Goal: Check status: Check status

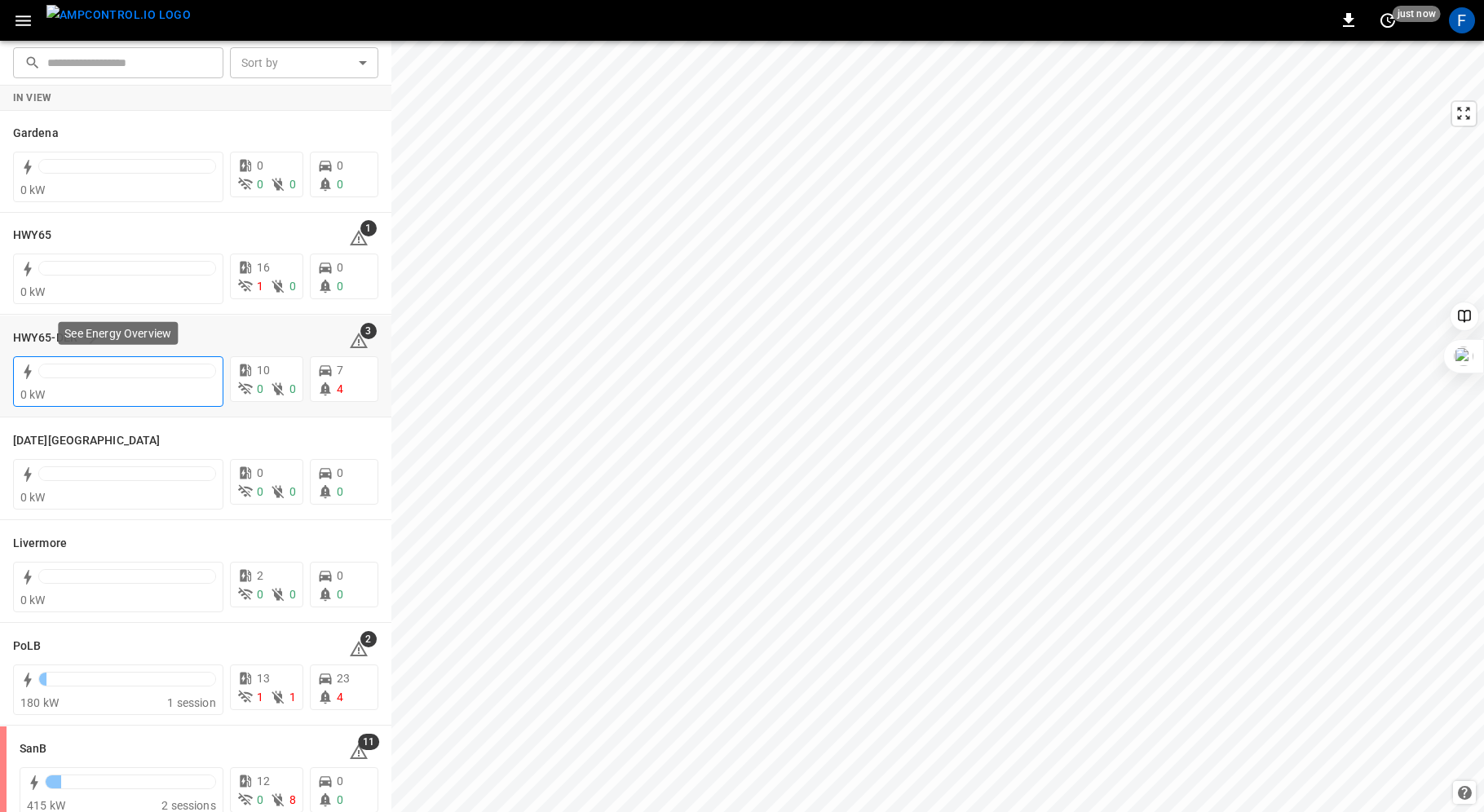
click at [145, 390] on div "0 kW" at bounding box center [118, 394] width 196 height 16
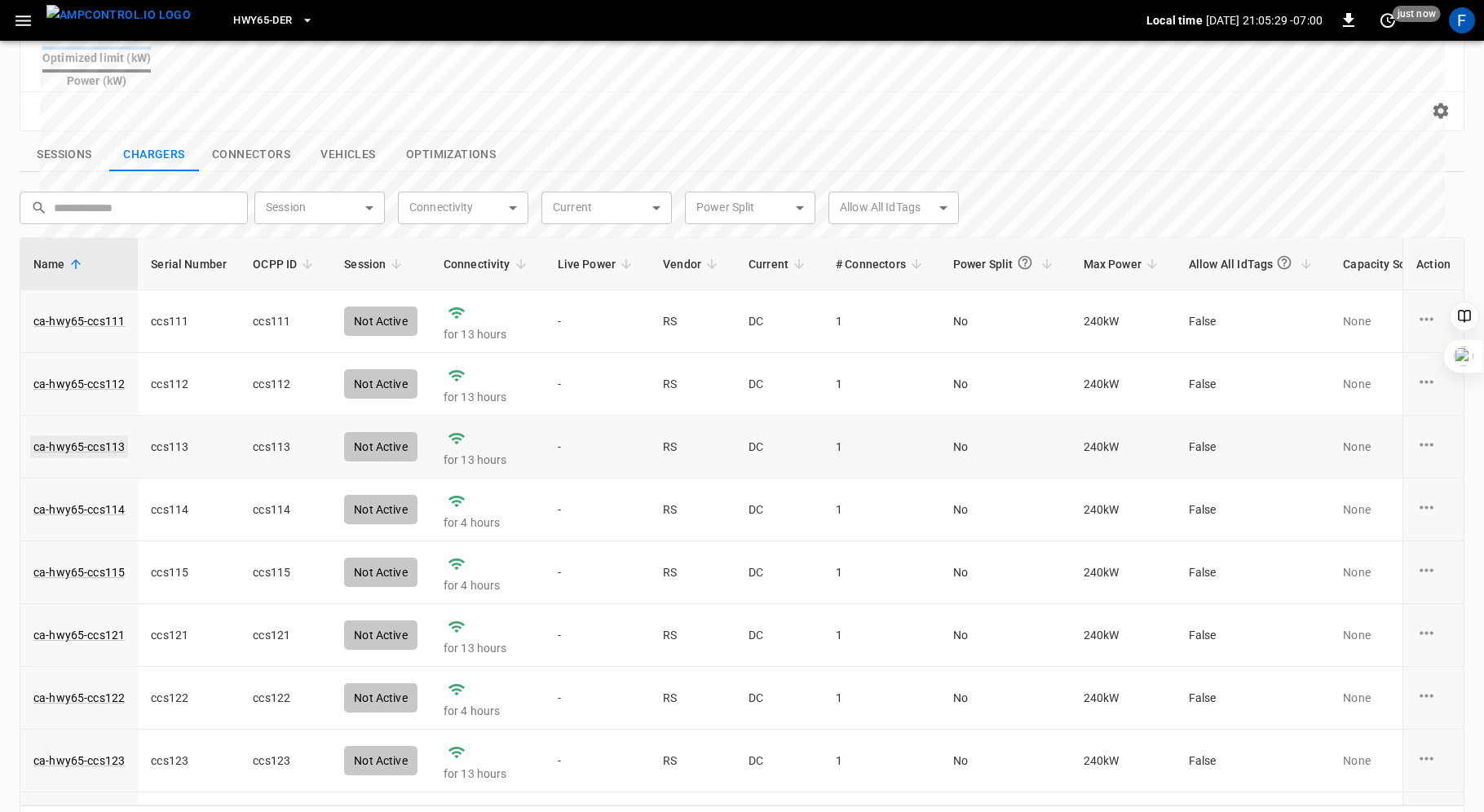
click at [68, 435] on link "ca-hwy65-ccs113" at bounding box center [79, 446] width 97 height 23
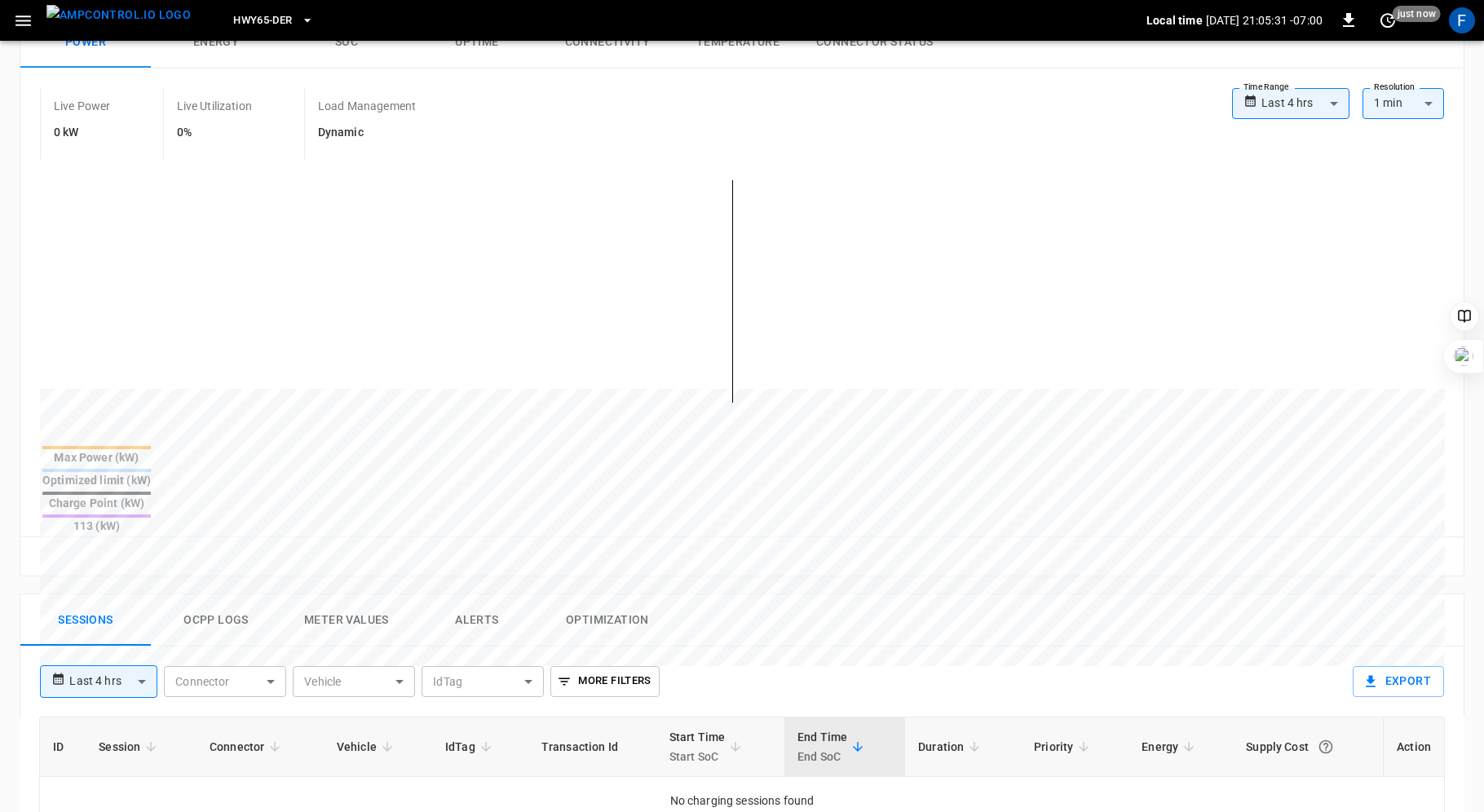
scroll to position [618, 0]
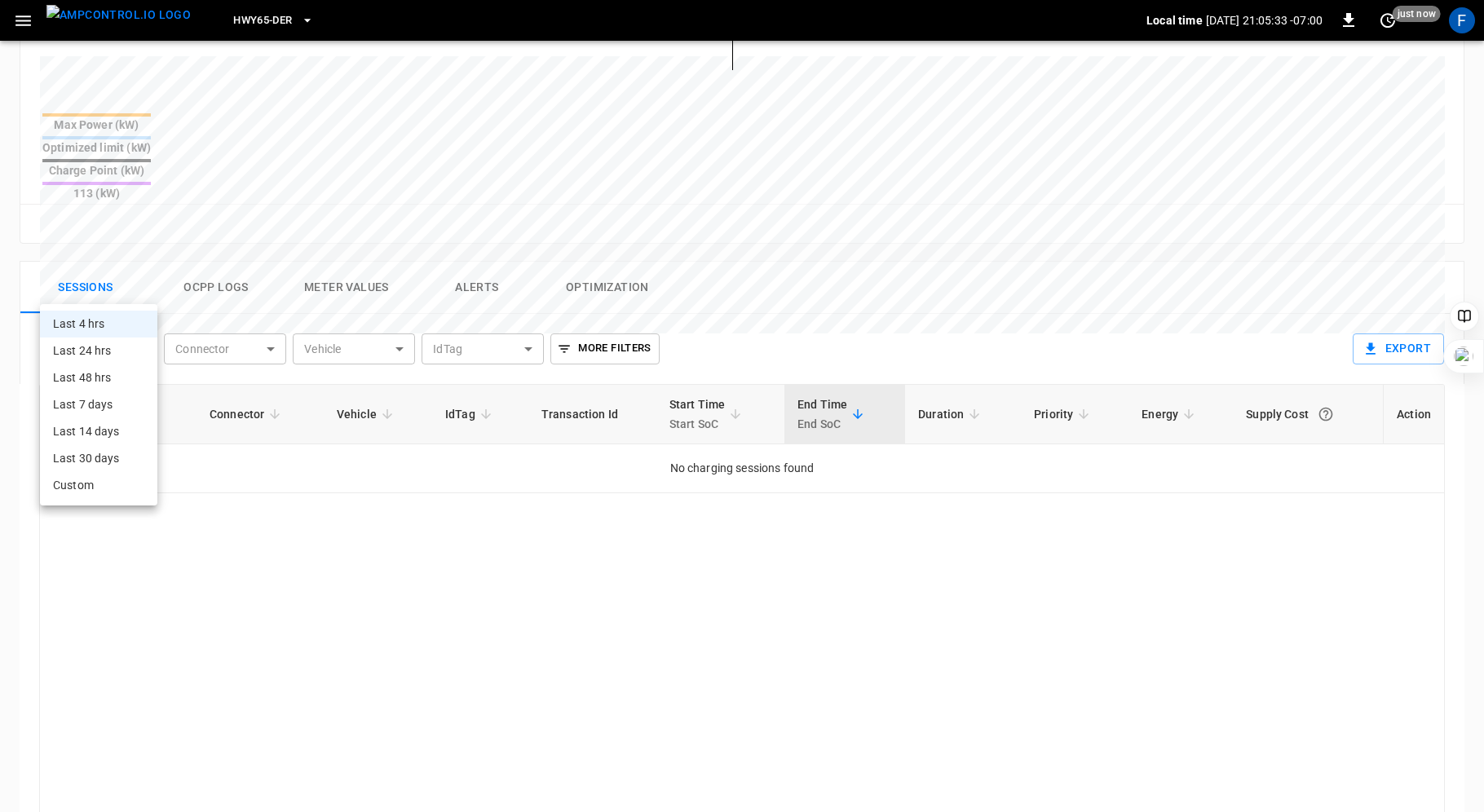
click at [131, 286] on body "**********" at bounding box center [742, 199] width 1484 height 1634
click at [117, 344] on li "Last 24 hrs" at bounding box center [98, 350] width 117 height 26
type input "**********"
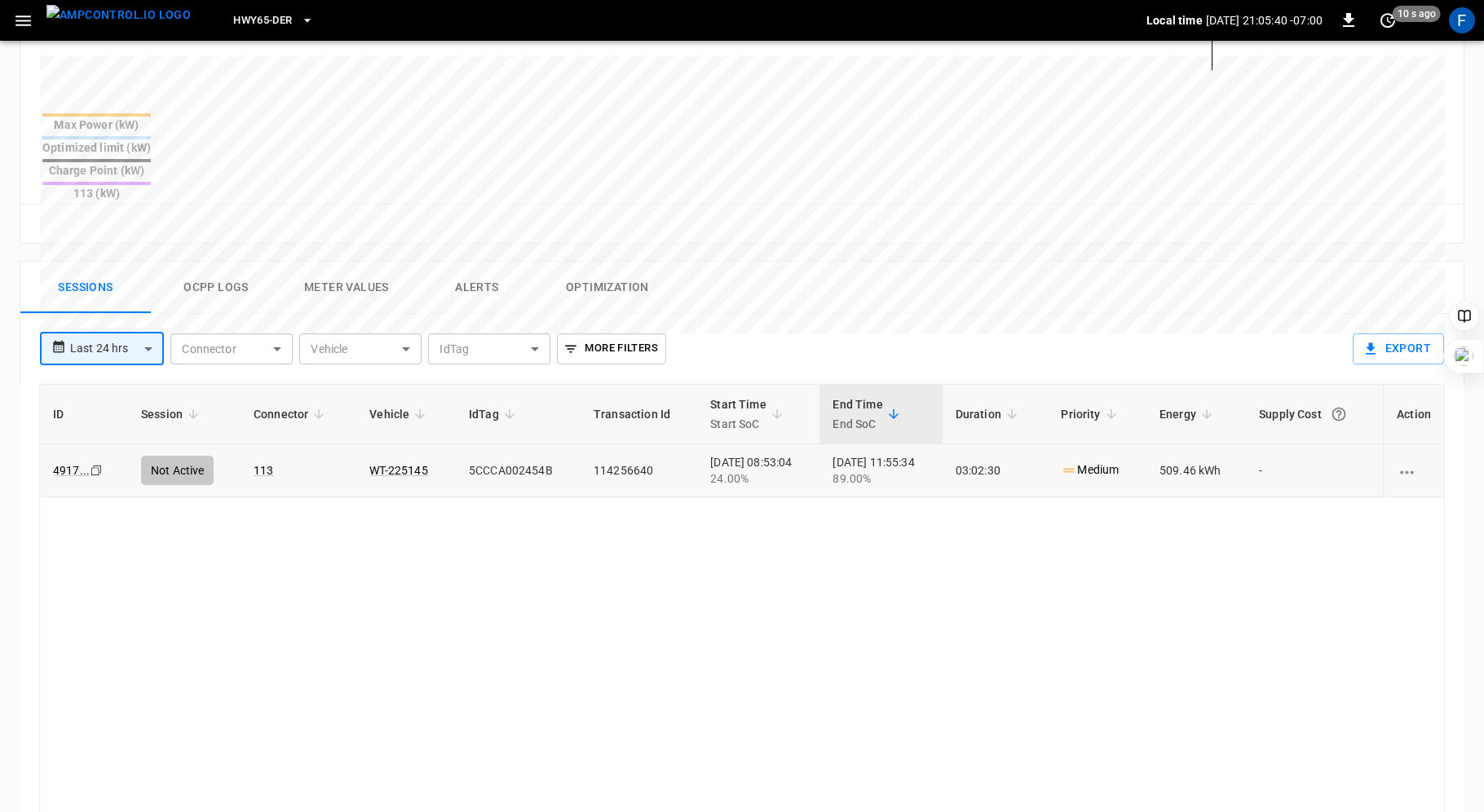
click at [782, 470] on div "24.00%" at bounding box center [758, 478] width 97 height 16
click at [373, 461] on link "WT-225145" at bounding box center [398, 470] width 64 height 20
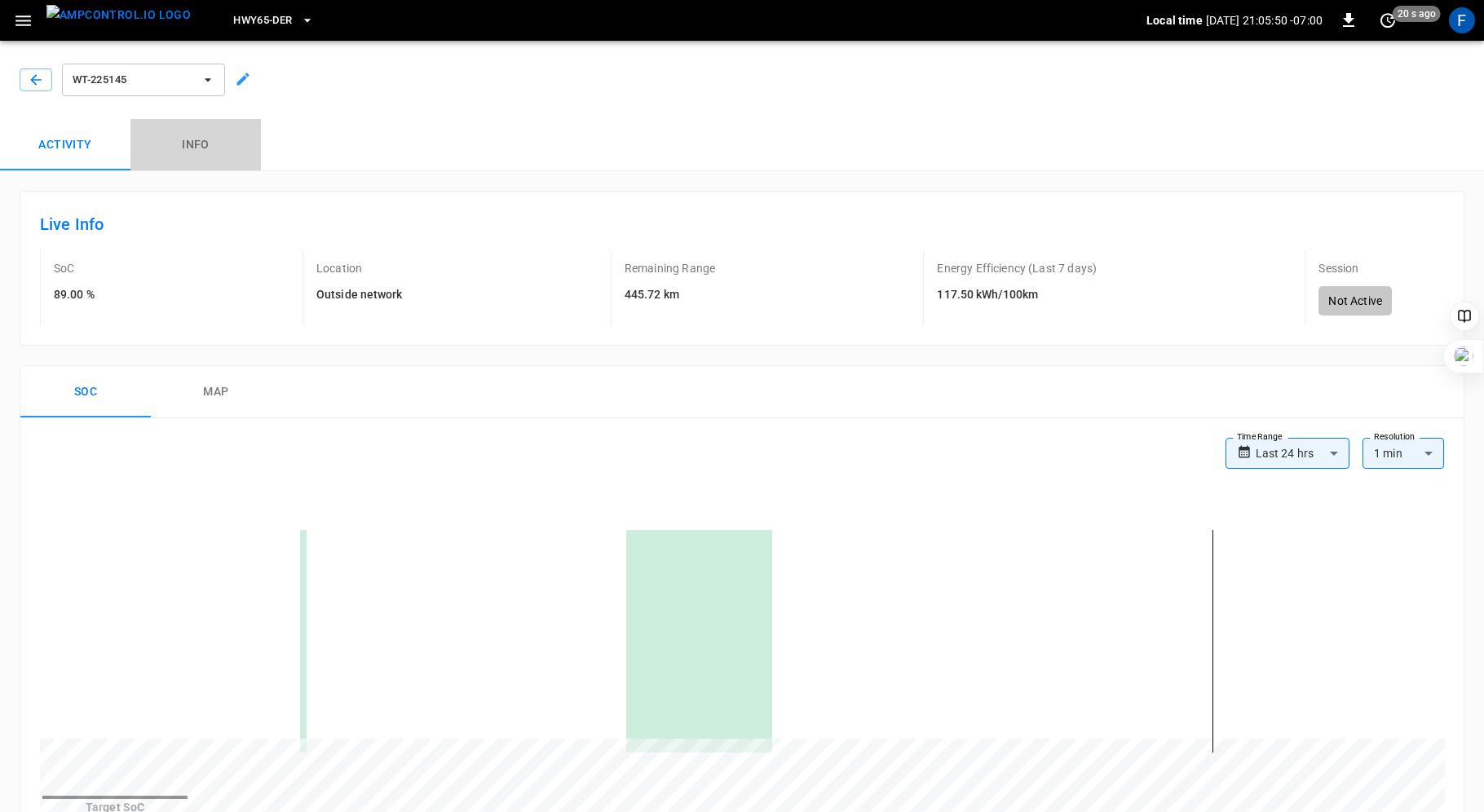
click at [194, 136] on button "Info" at bounding box center [196, 144] width 131 height 52
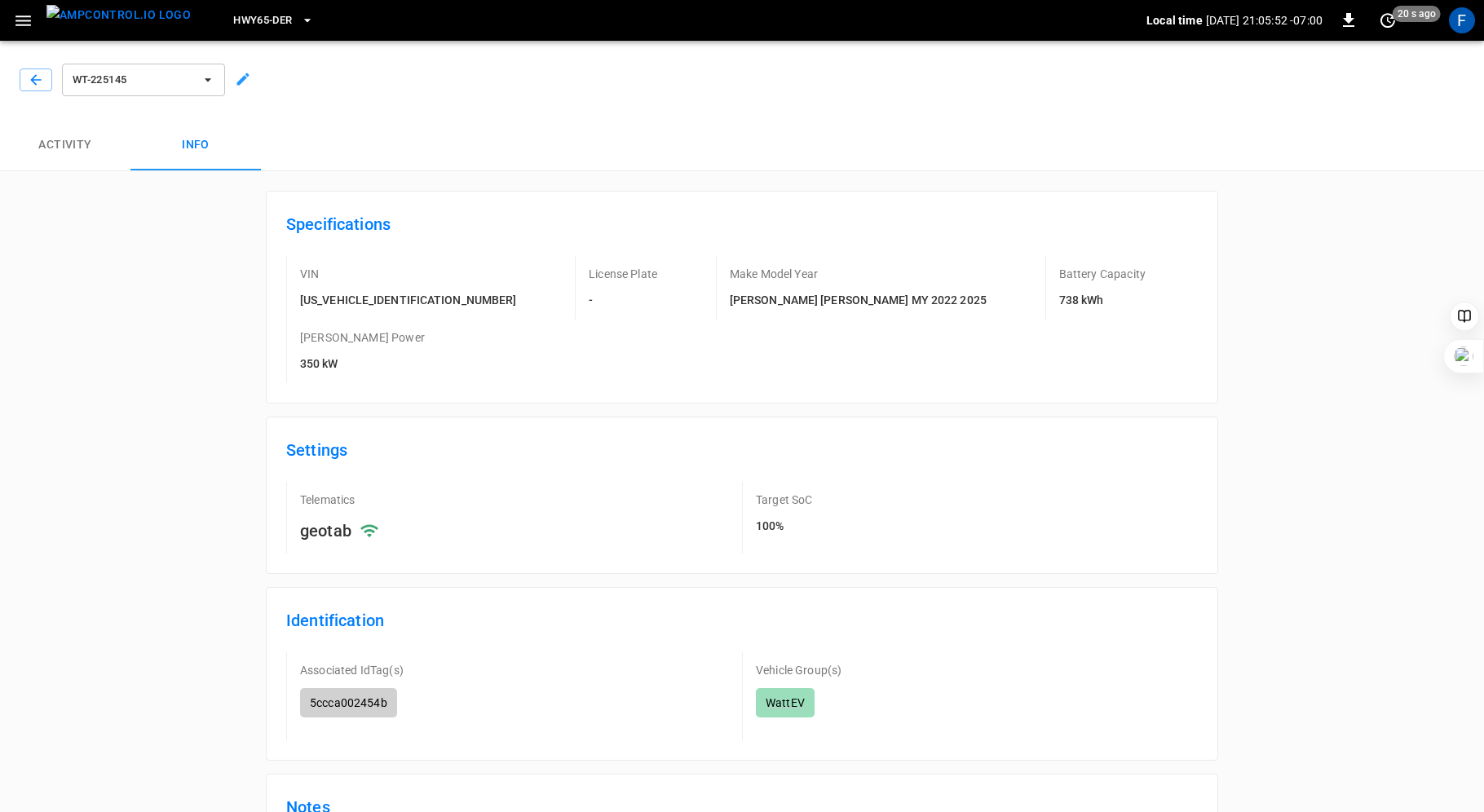
click at [65, 138] on button "Activity" at bounding box center [65, 144] width 131 height 52
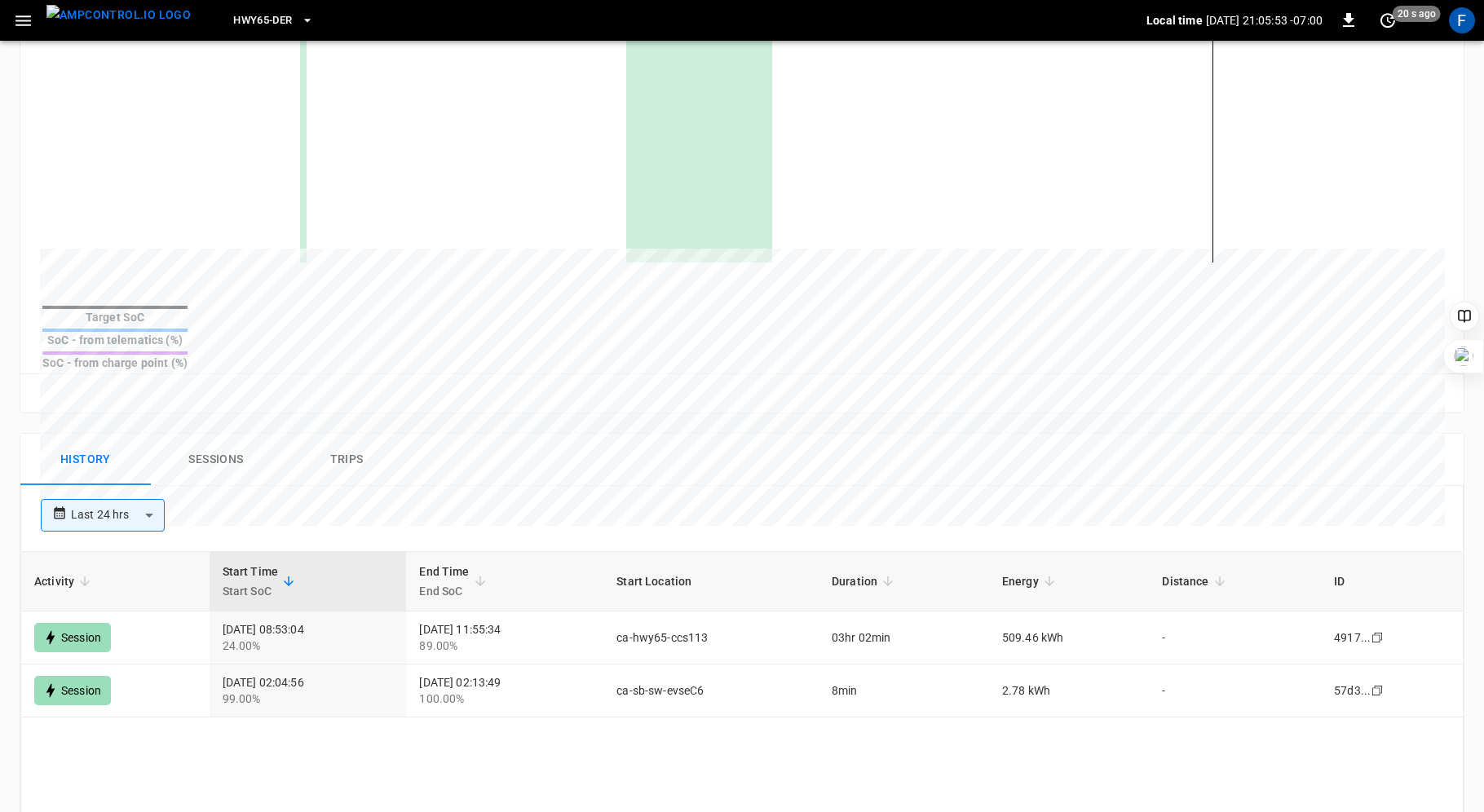
scroll to position [530, 0]
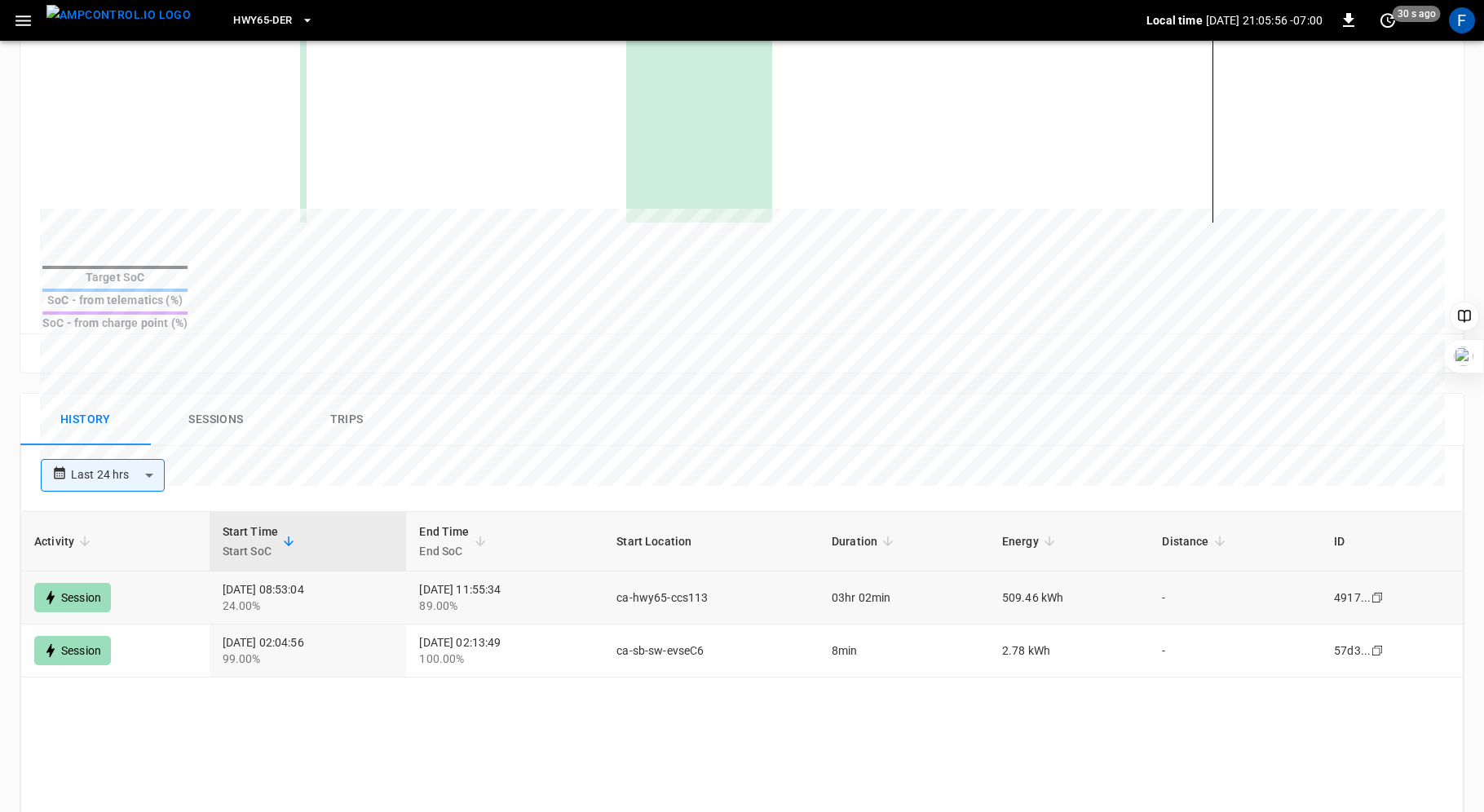
click at [289, 572] on td "[DATE] 08:53:04 24.00%" at bounding box center [308, 598] width 197 height 53
click at [219, 394] on button "Sessions" at bounding box center [215, 420] width 131 height 52
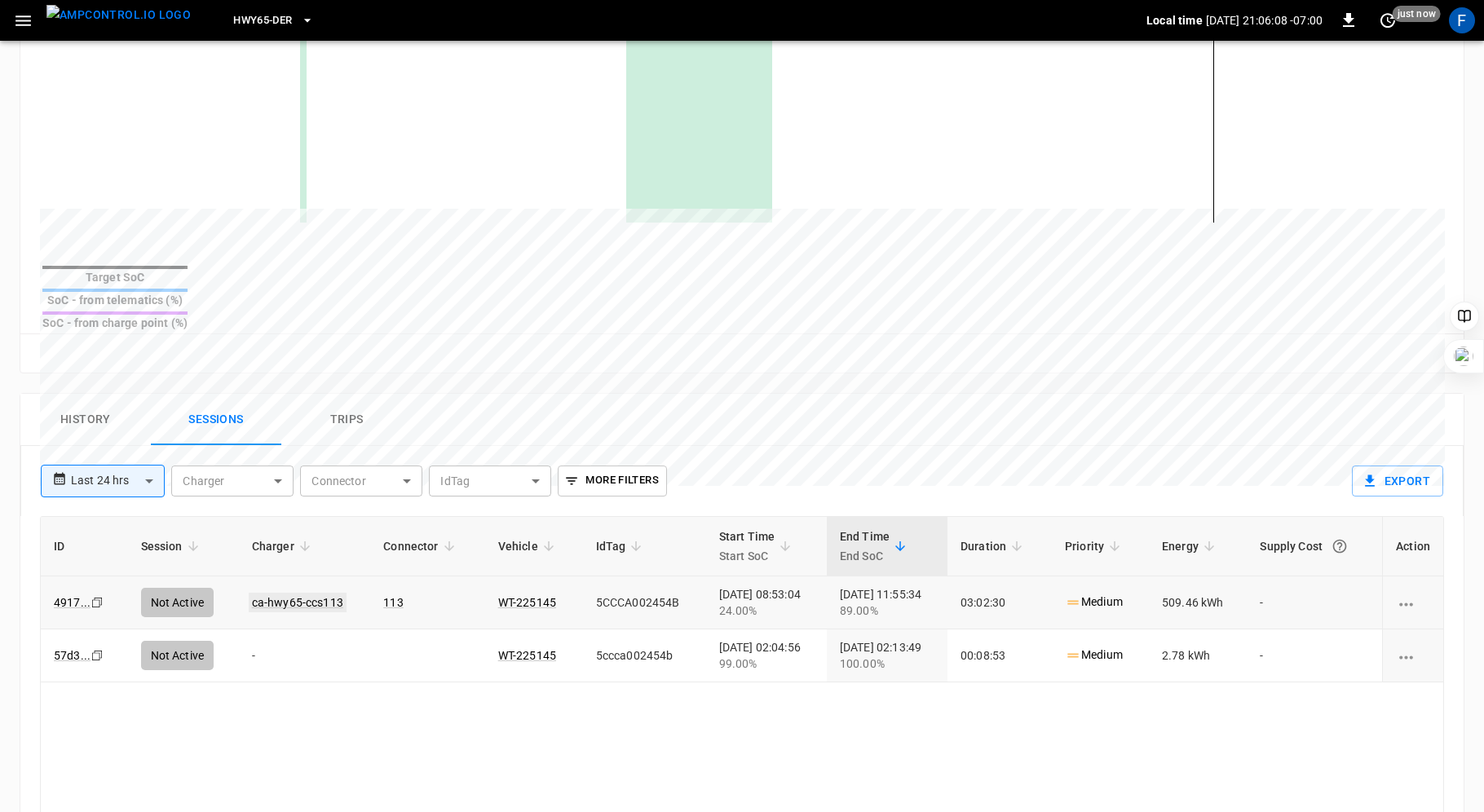
click at [327, 593] on link "ca-hwy65-ccs113" at bounding box center [297, 603] width 97 height 20
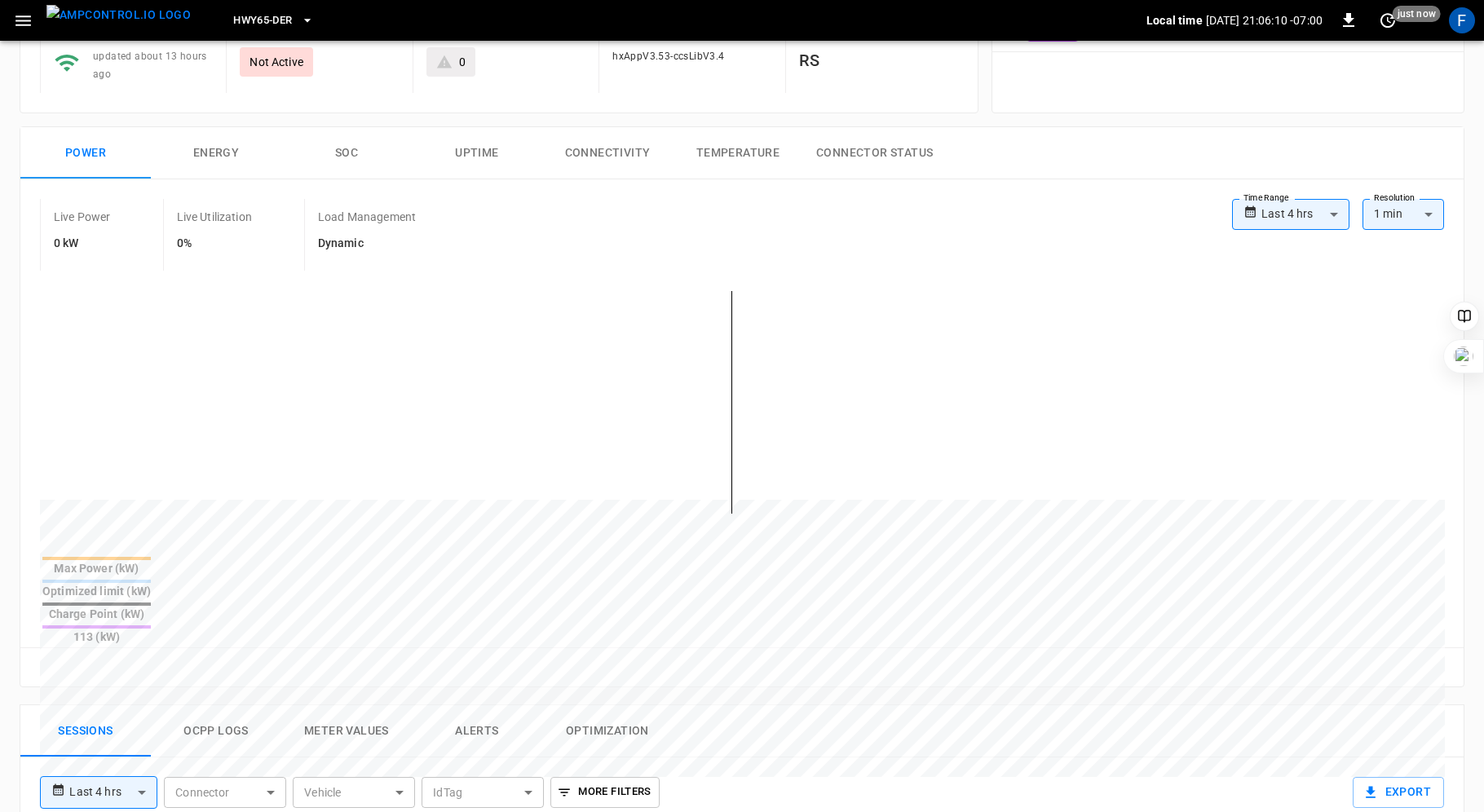
scroll to position [448, 0]
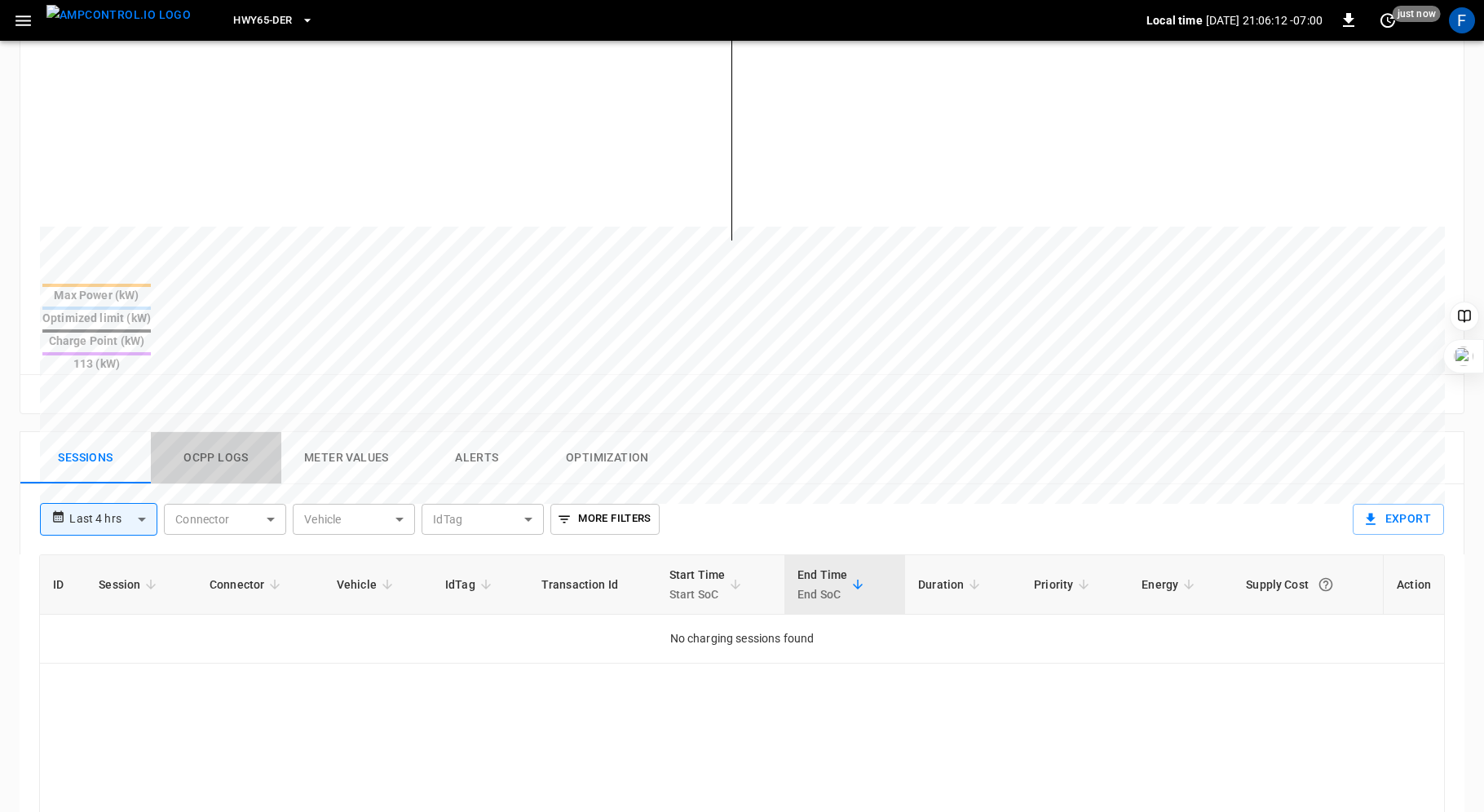
click at [203, 432] on button "Ocpp logs" at bounding box center [215, 458] width 131 height 52
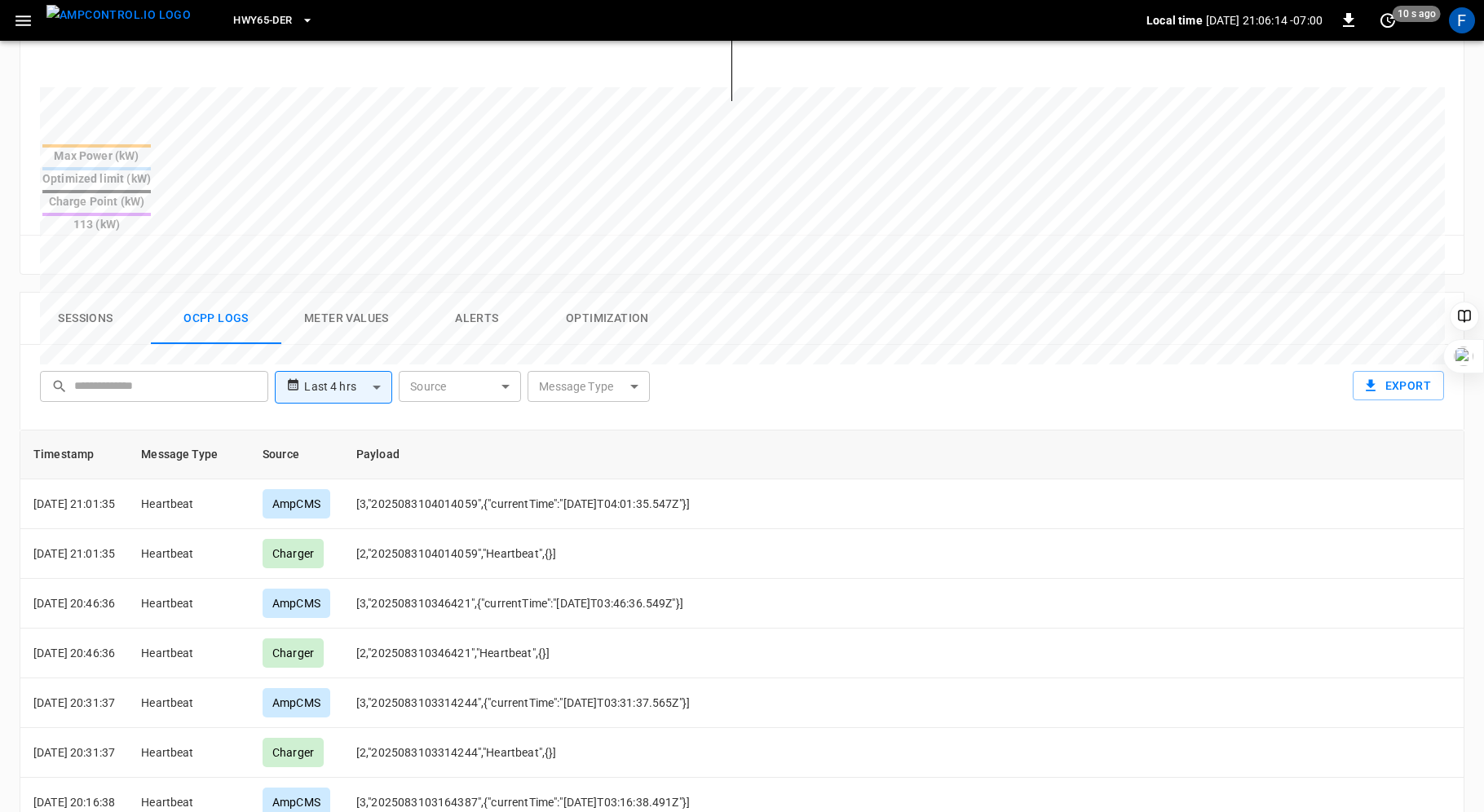
scroll to position [591, 0]
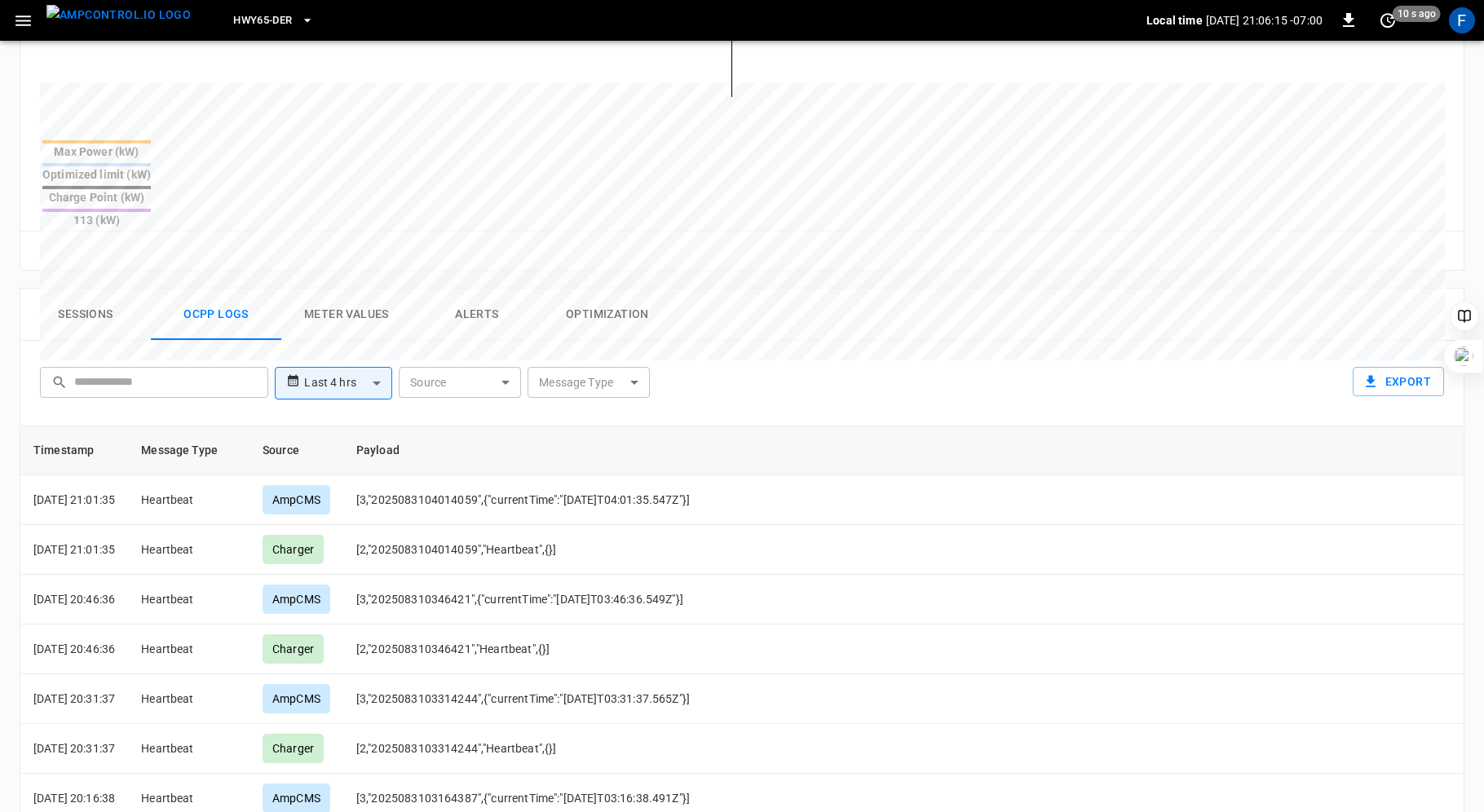
click at [631, 319] on body "**********" at bounding box center [742, 232] width 1484 height 1649
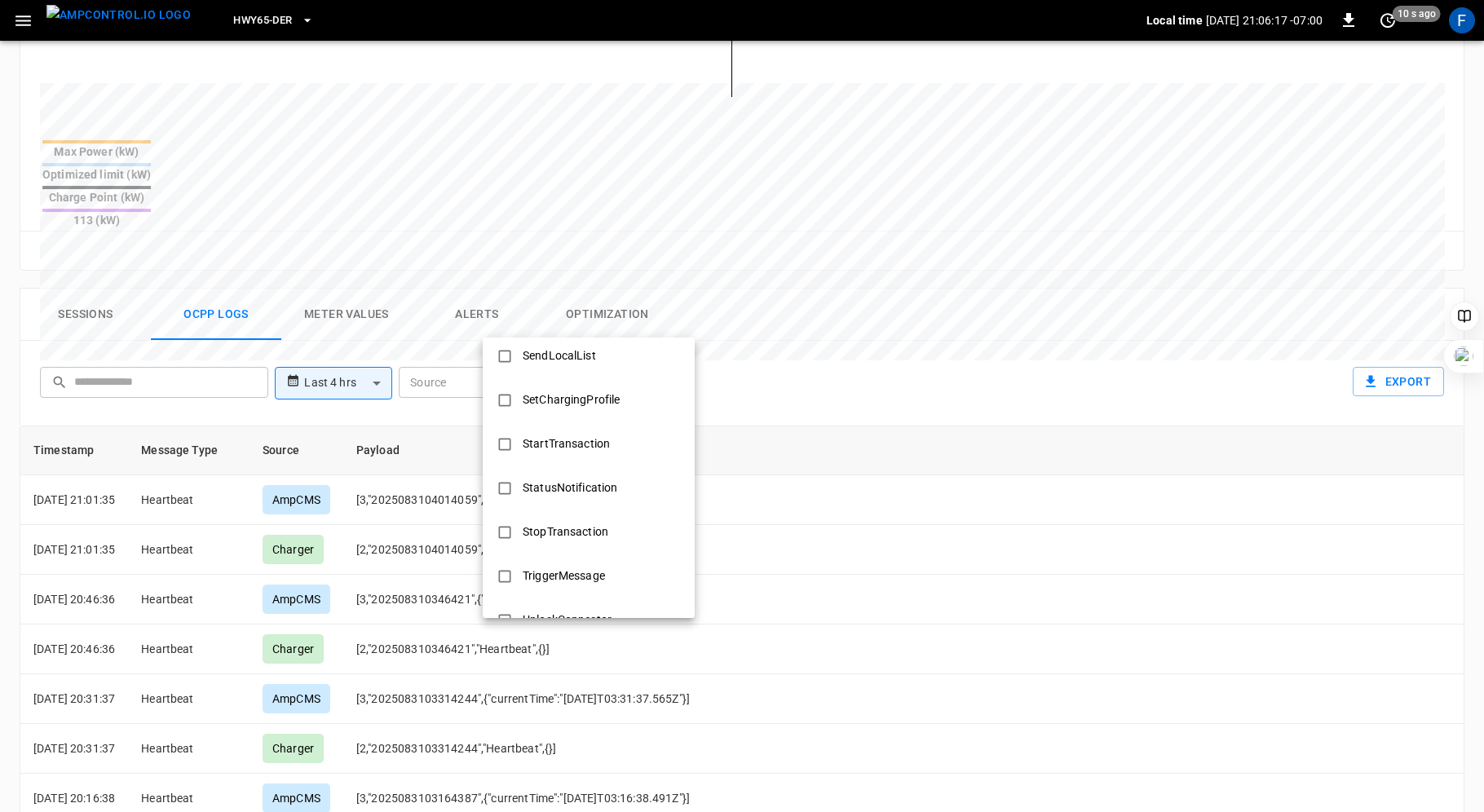
scroll to position [789, 0]
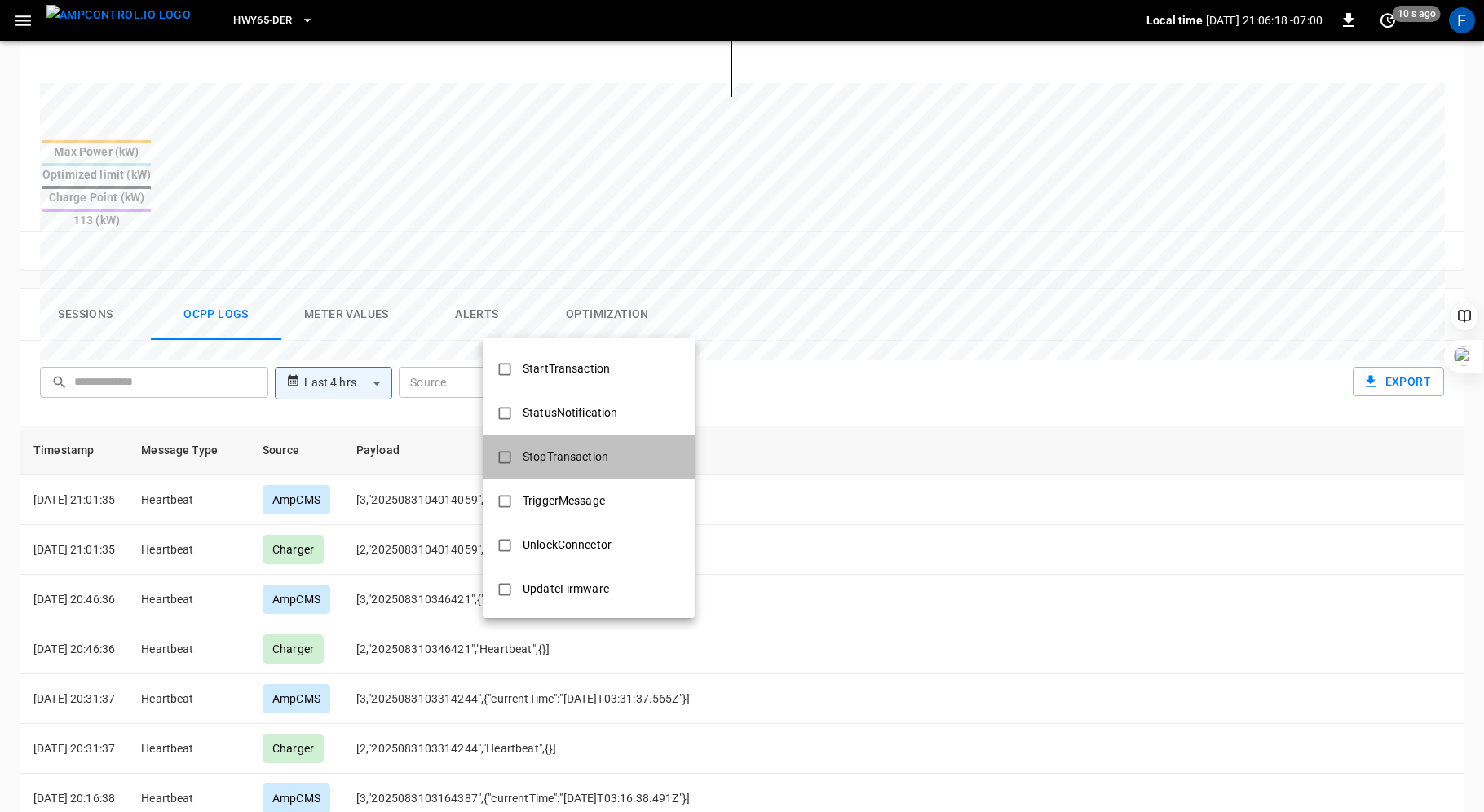
click at [539, 446] on div "StopTransaction" at bounding box center [565, 456] width 105 height 30
type input "**********"
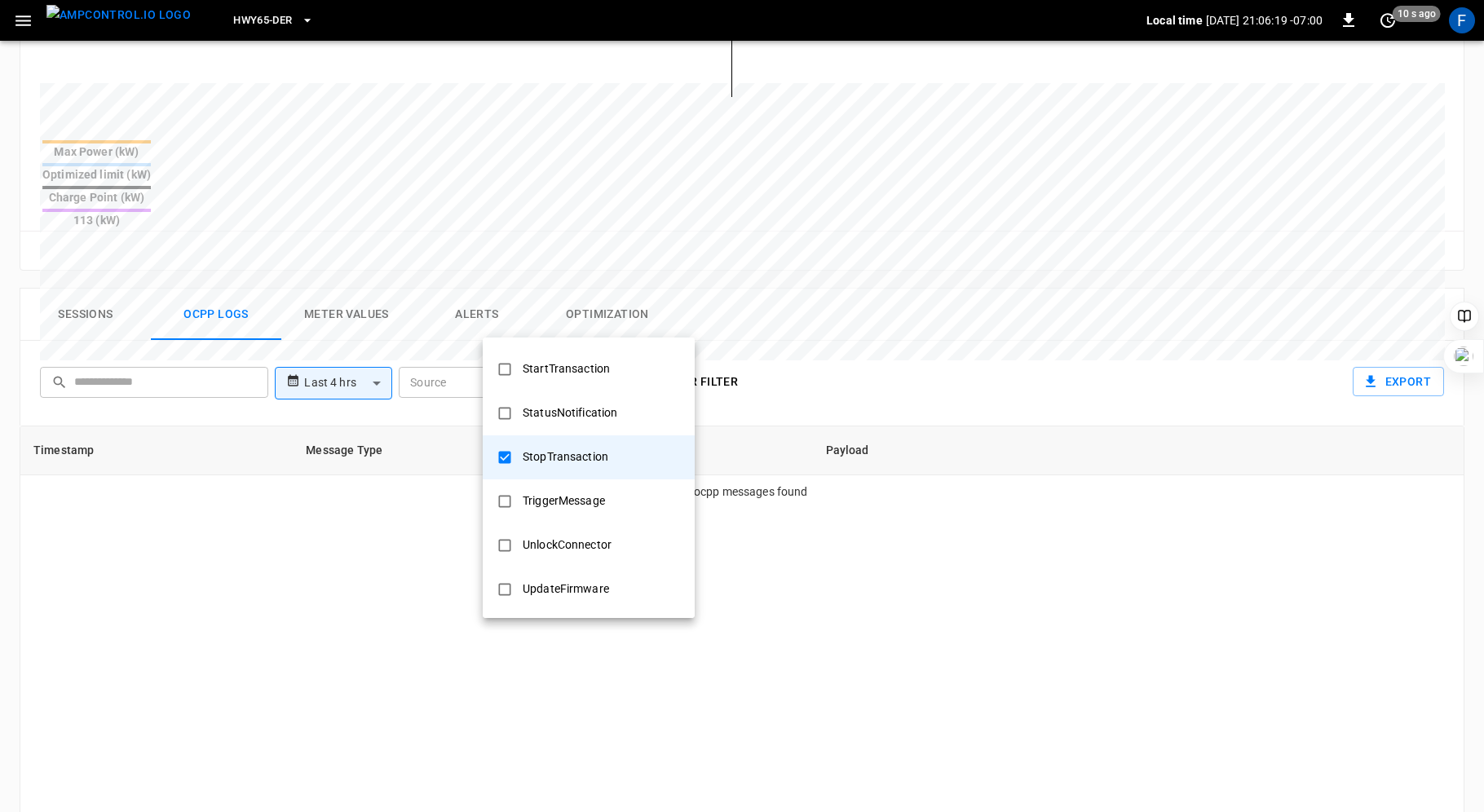
click at [771, 310] on div at bounding box center [742, 406] width 1484 height 812
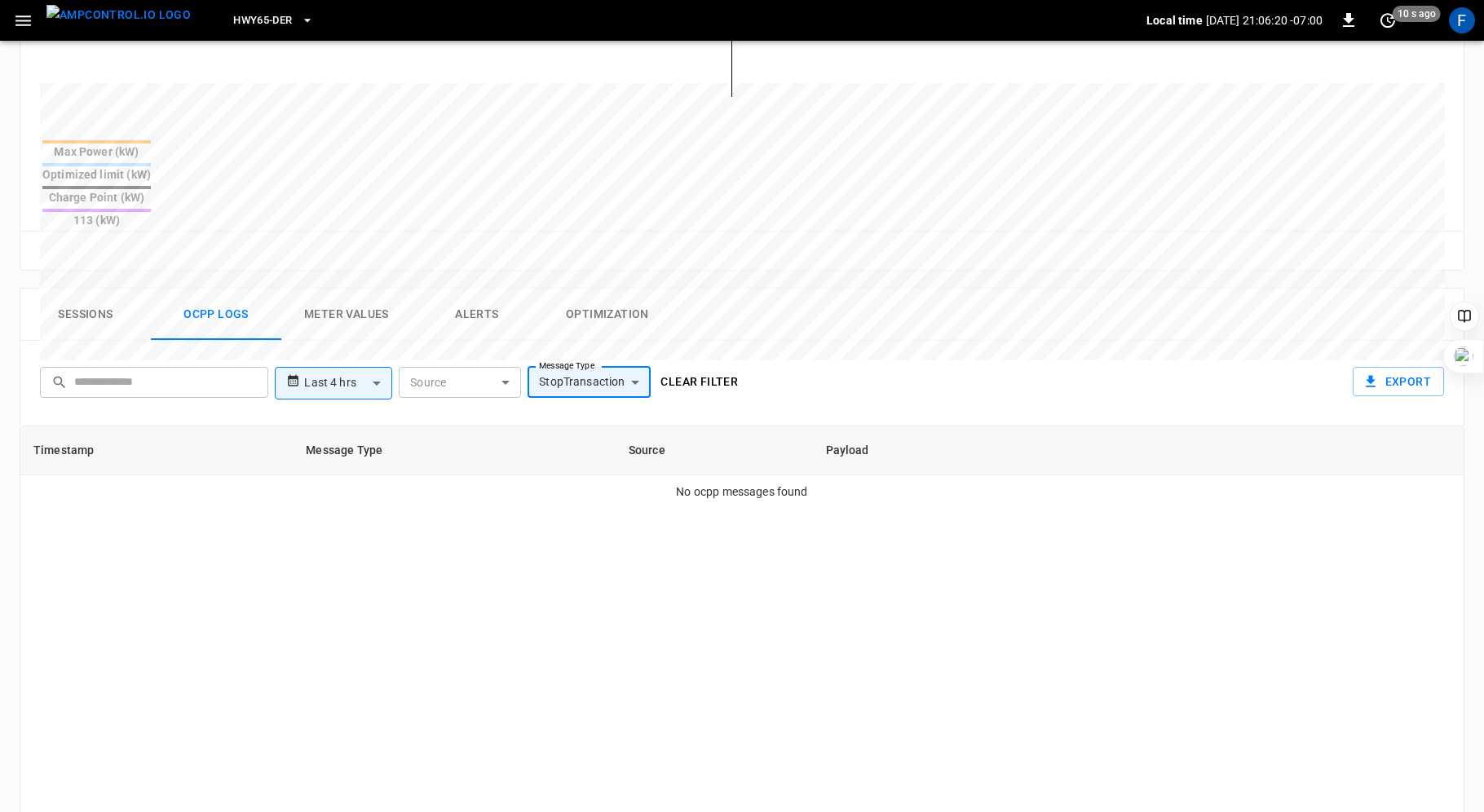
click at [337, 329] on body "**********" at bounding box center [742, 232] width 1484 height 1649
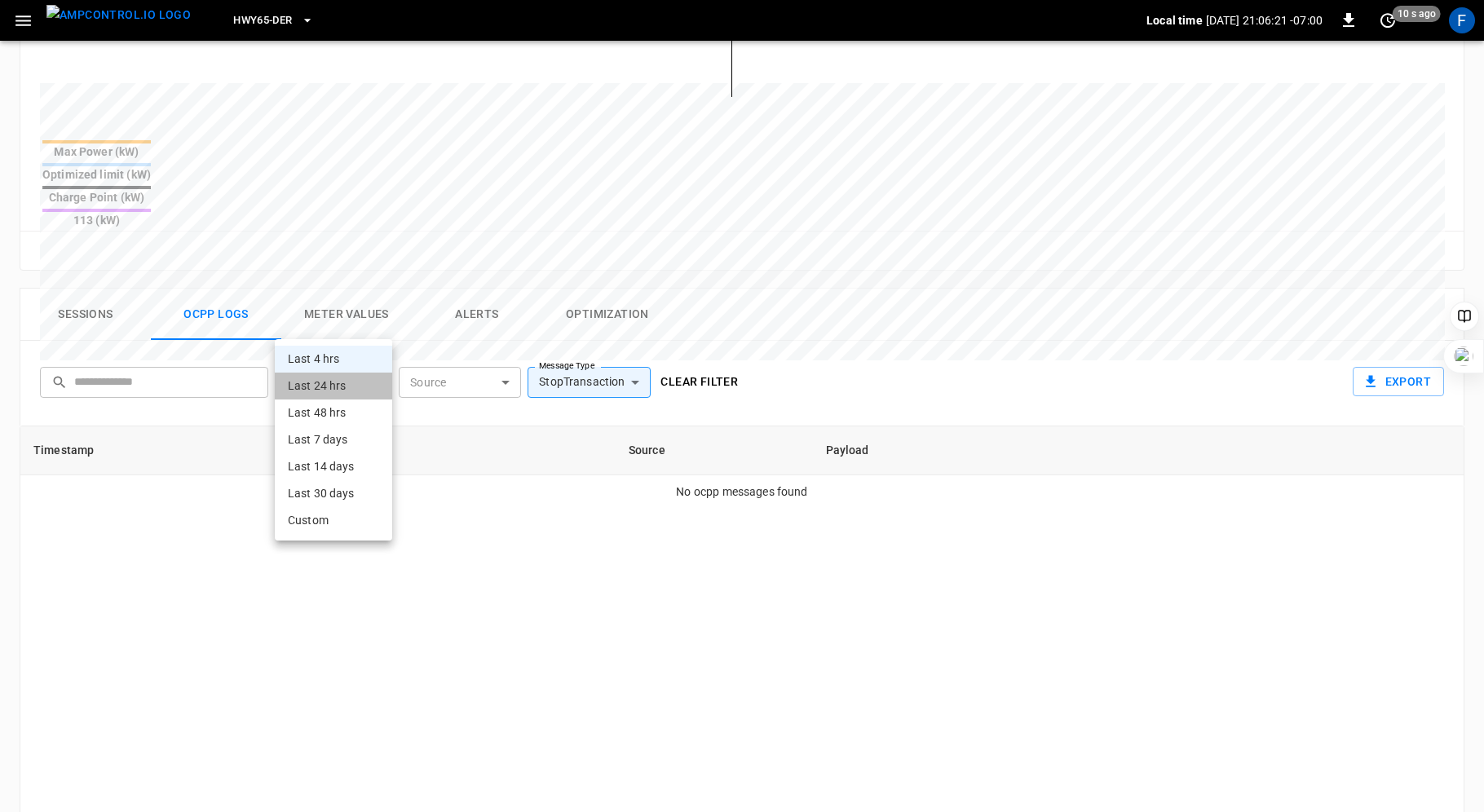
click at [324, 381] on li "Last 24 hrs" at bounding box center [333, 385] width 117 height 26
type input "**********"
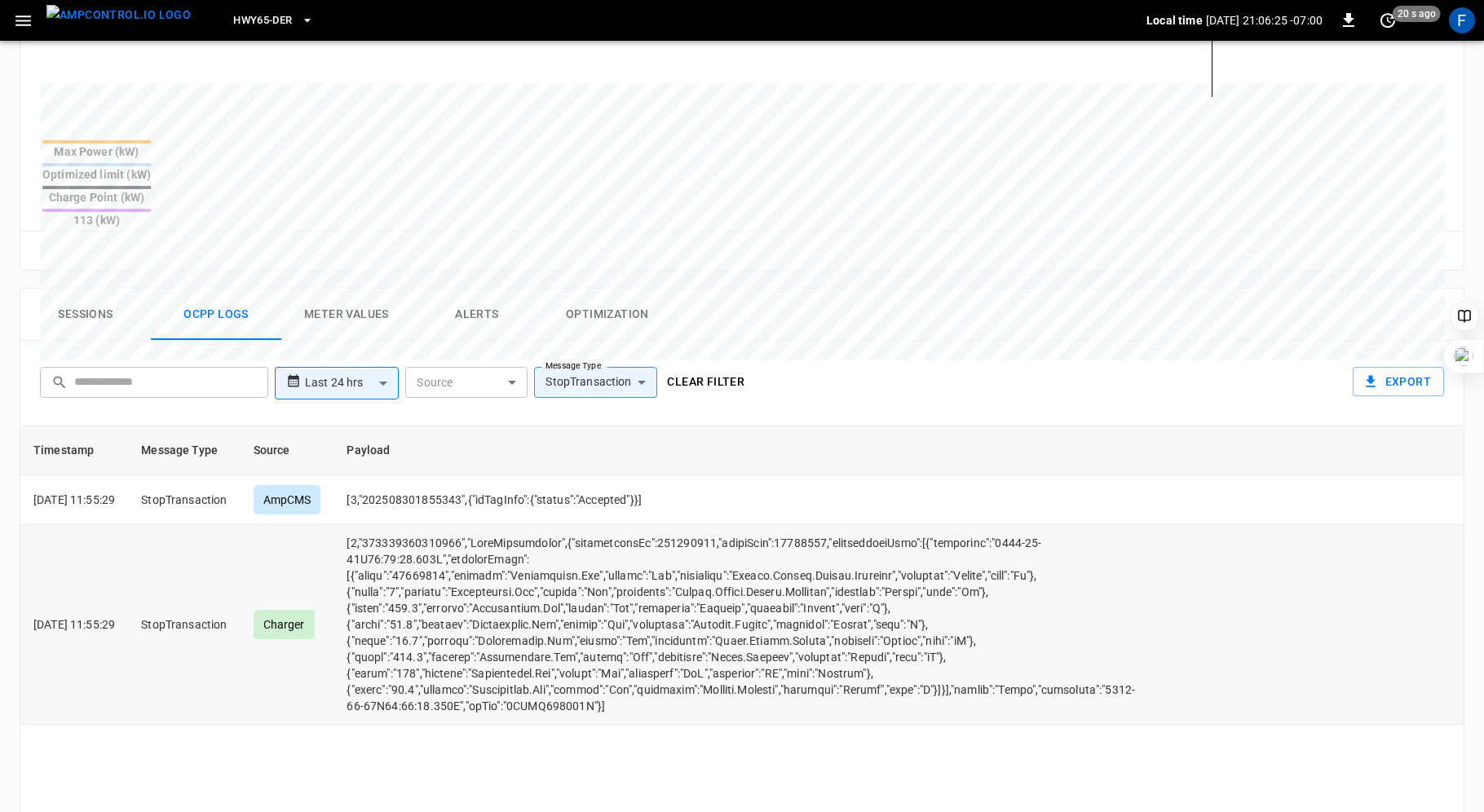
drag, startPoint x: 415, startPoint y: 615, endPoint x: 754, endPoint y: 604, distance: 339.2
click at [754, 604] on td "opcc-messages-table" at bounding box center [740, 625] width 815 height 200
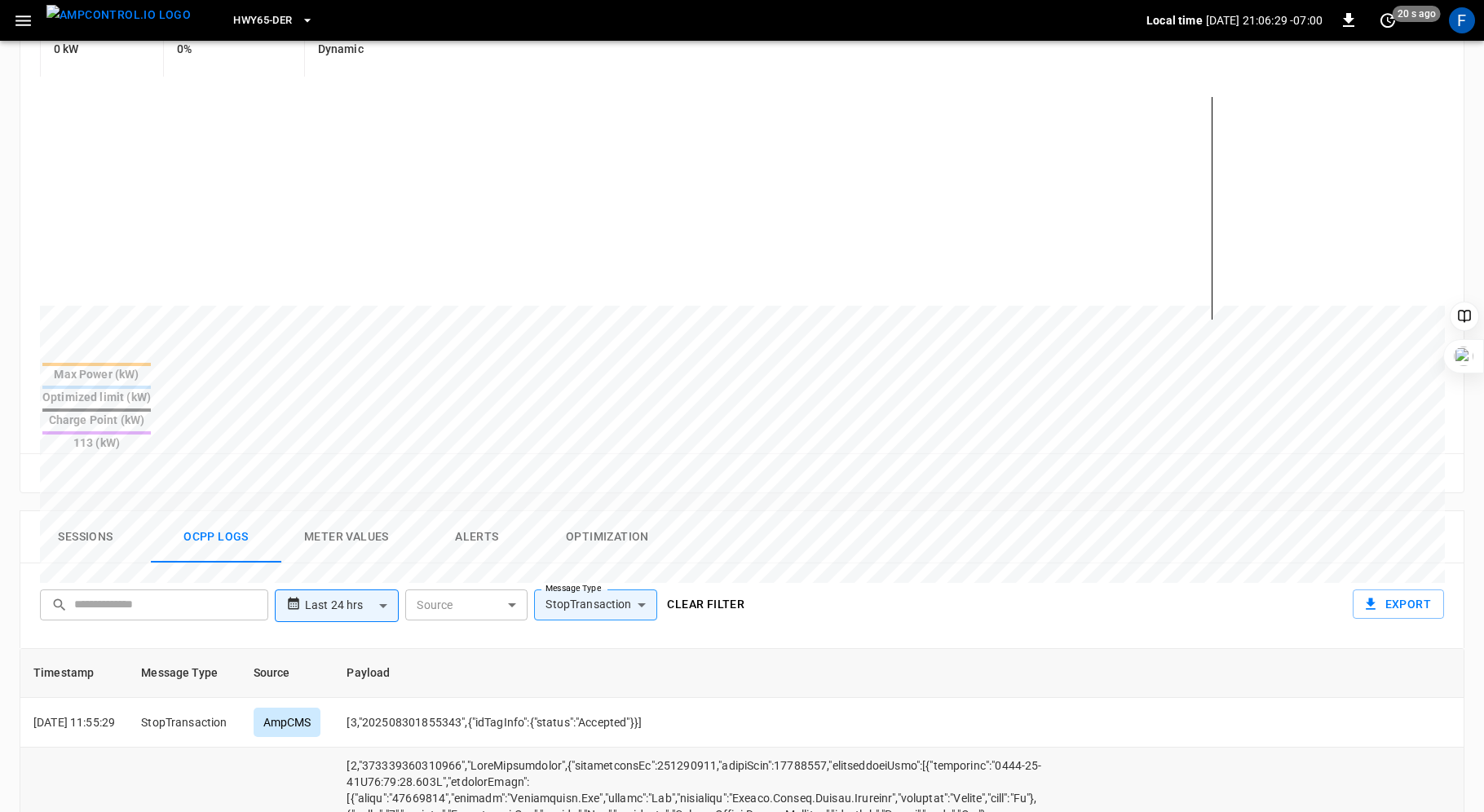
scroll to position [0, 0]
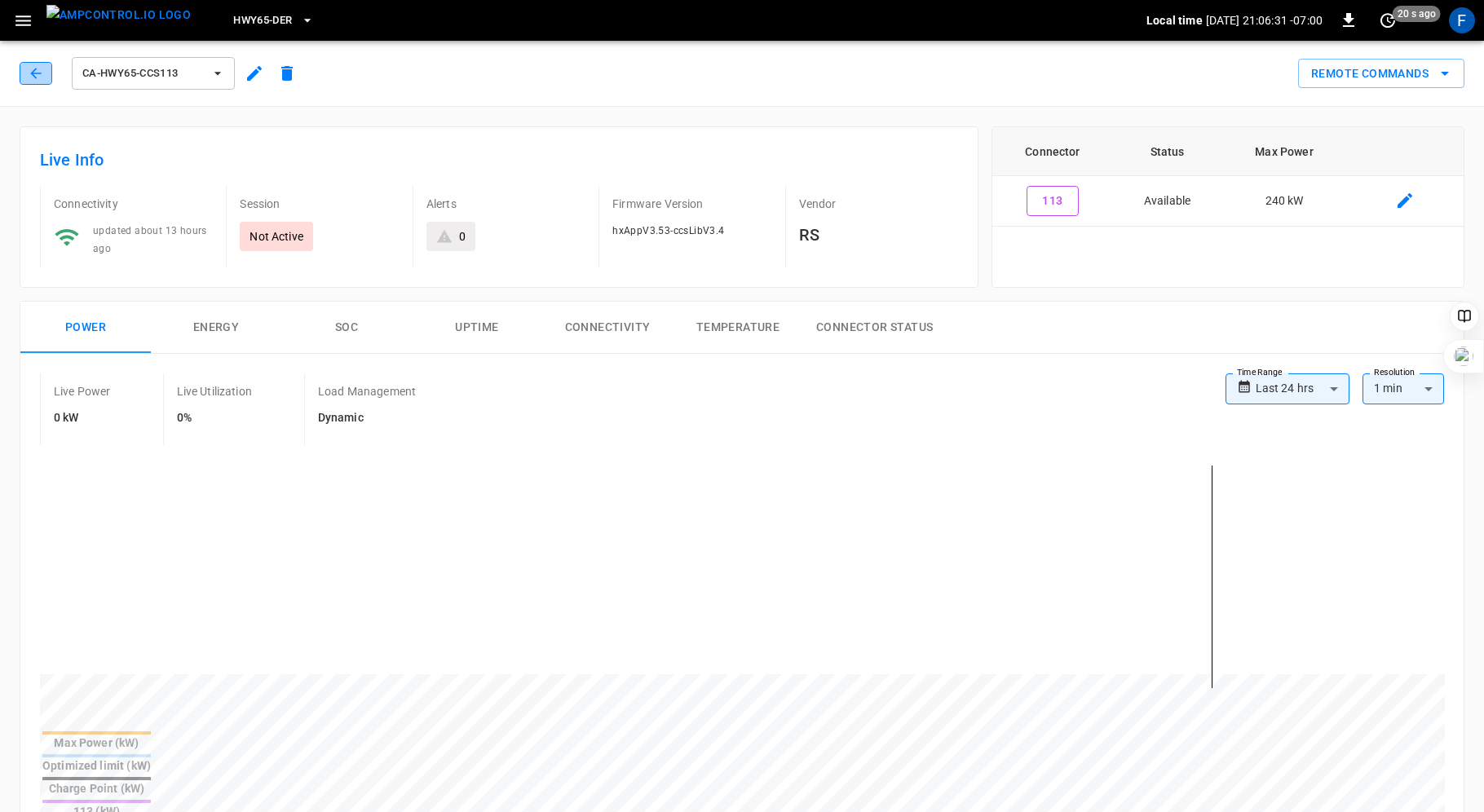
click at [31, 67] on icon "button" at bounding box center [35, 73] width 16 height 16
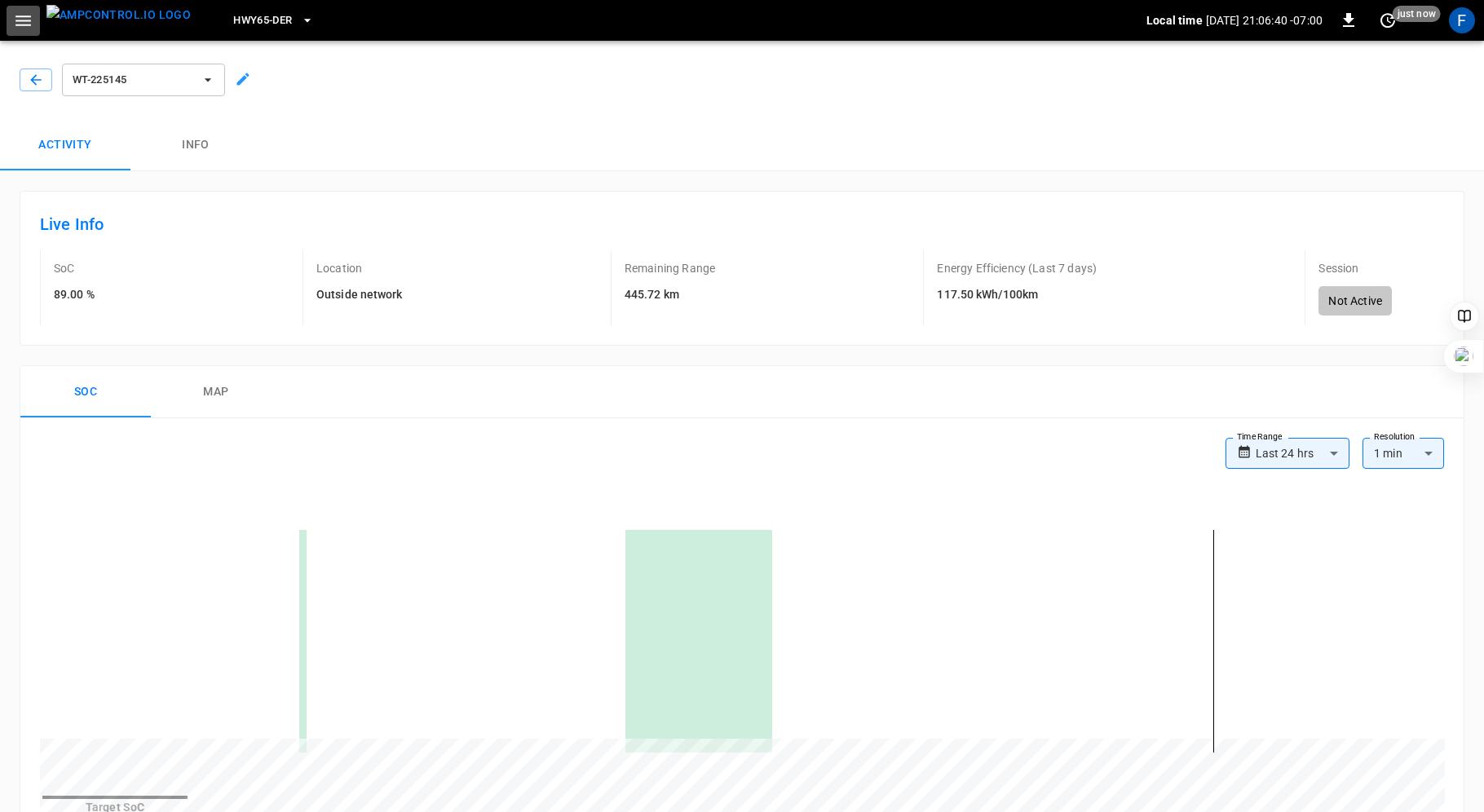
click at [21, 25] on icon "button" at bounding box center [23, 21] width 15 height 10
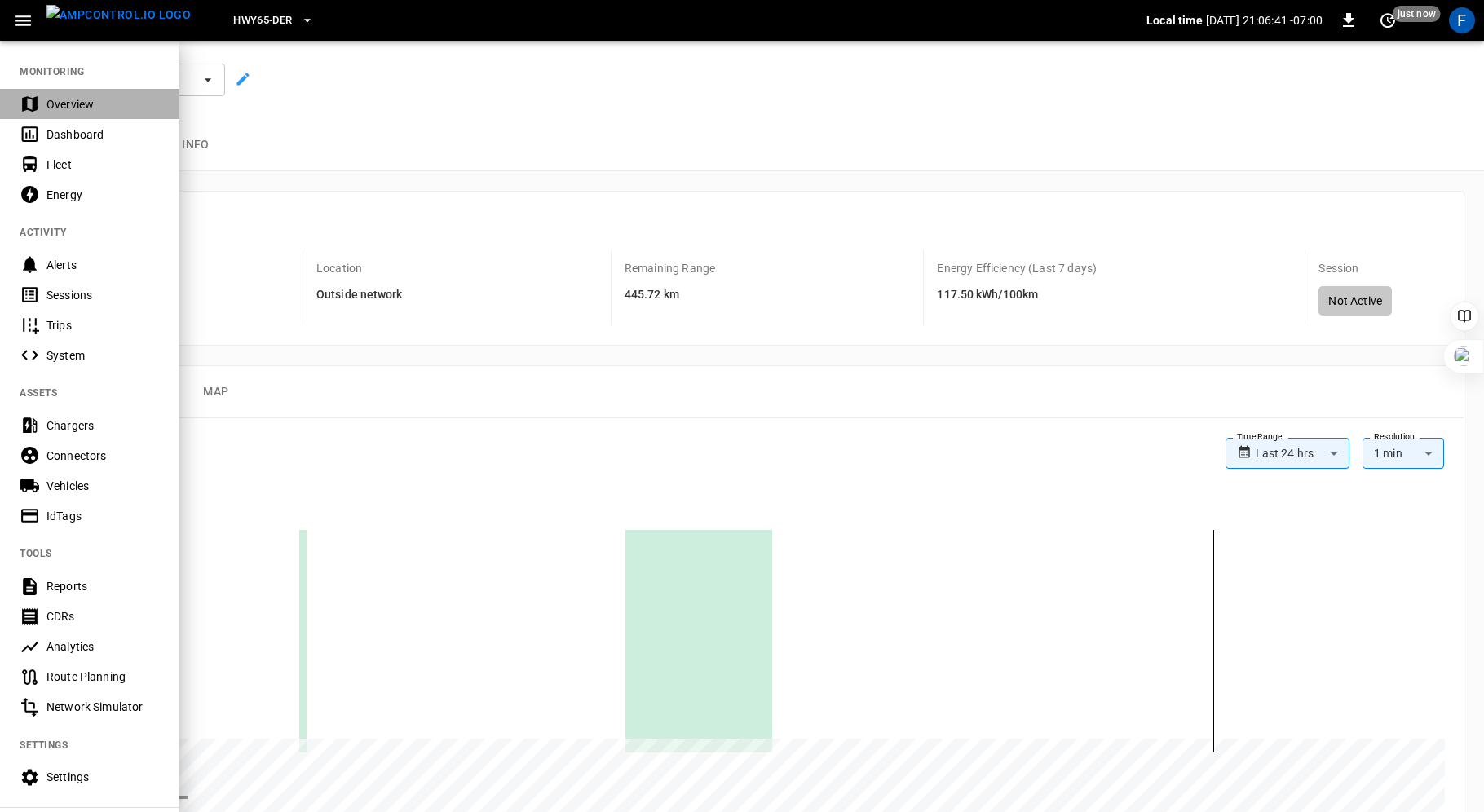
click at [56, 100] on div "Overview" at bounding box center [103, 104] width 114 height 16
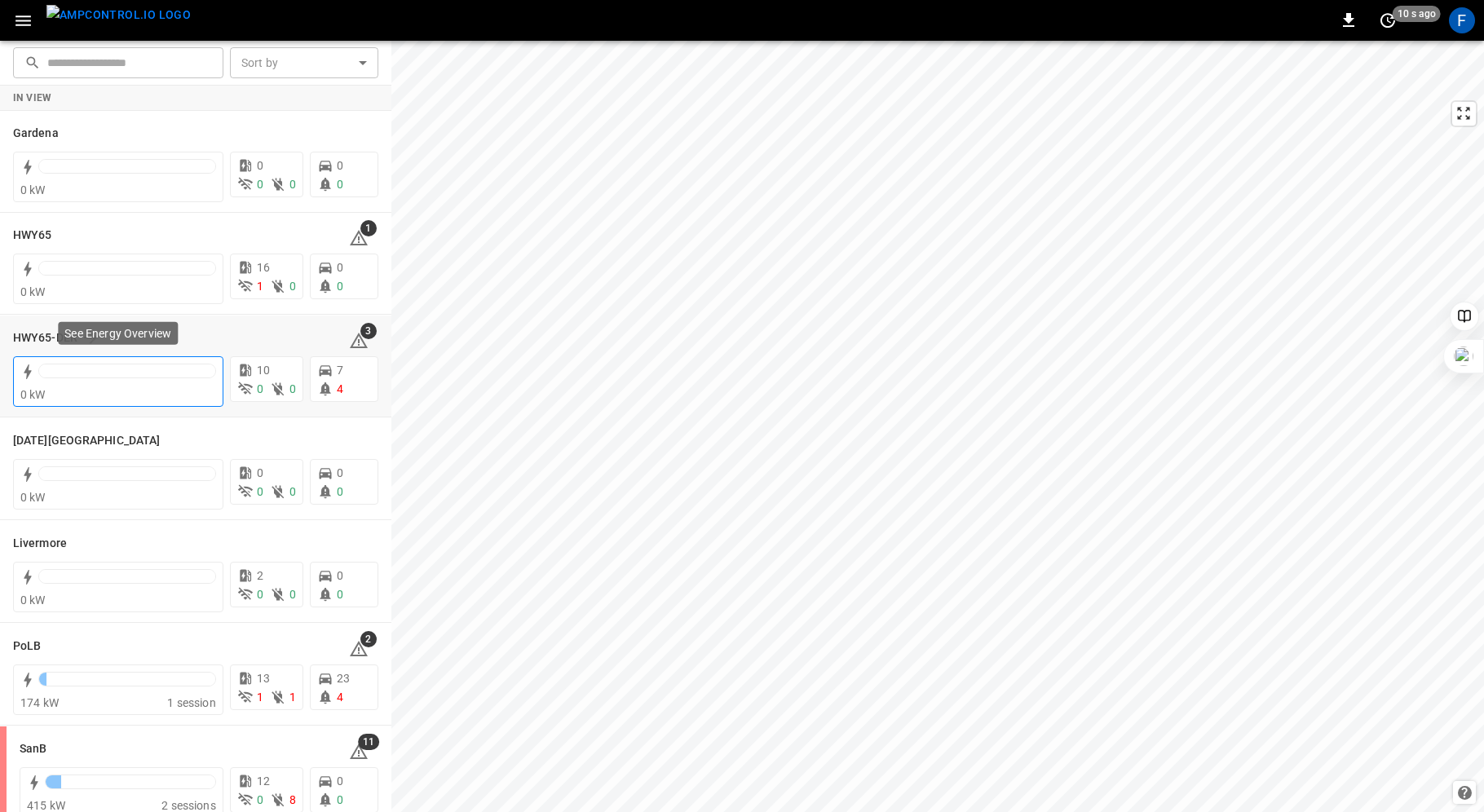
click at [94, 366] on div at bounding box center [127, 370] width 176 height 13
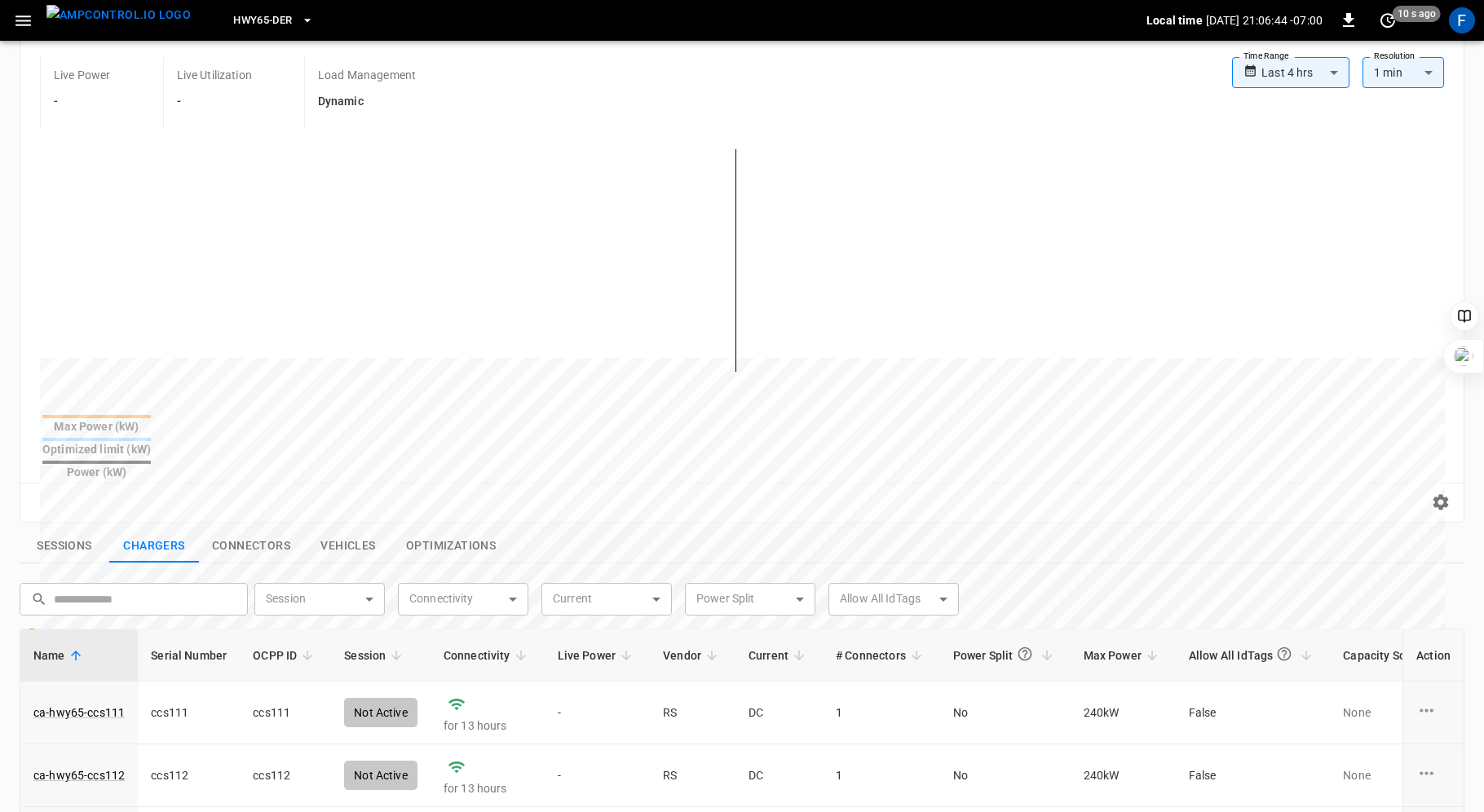
scroll to position [452, 0]
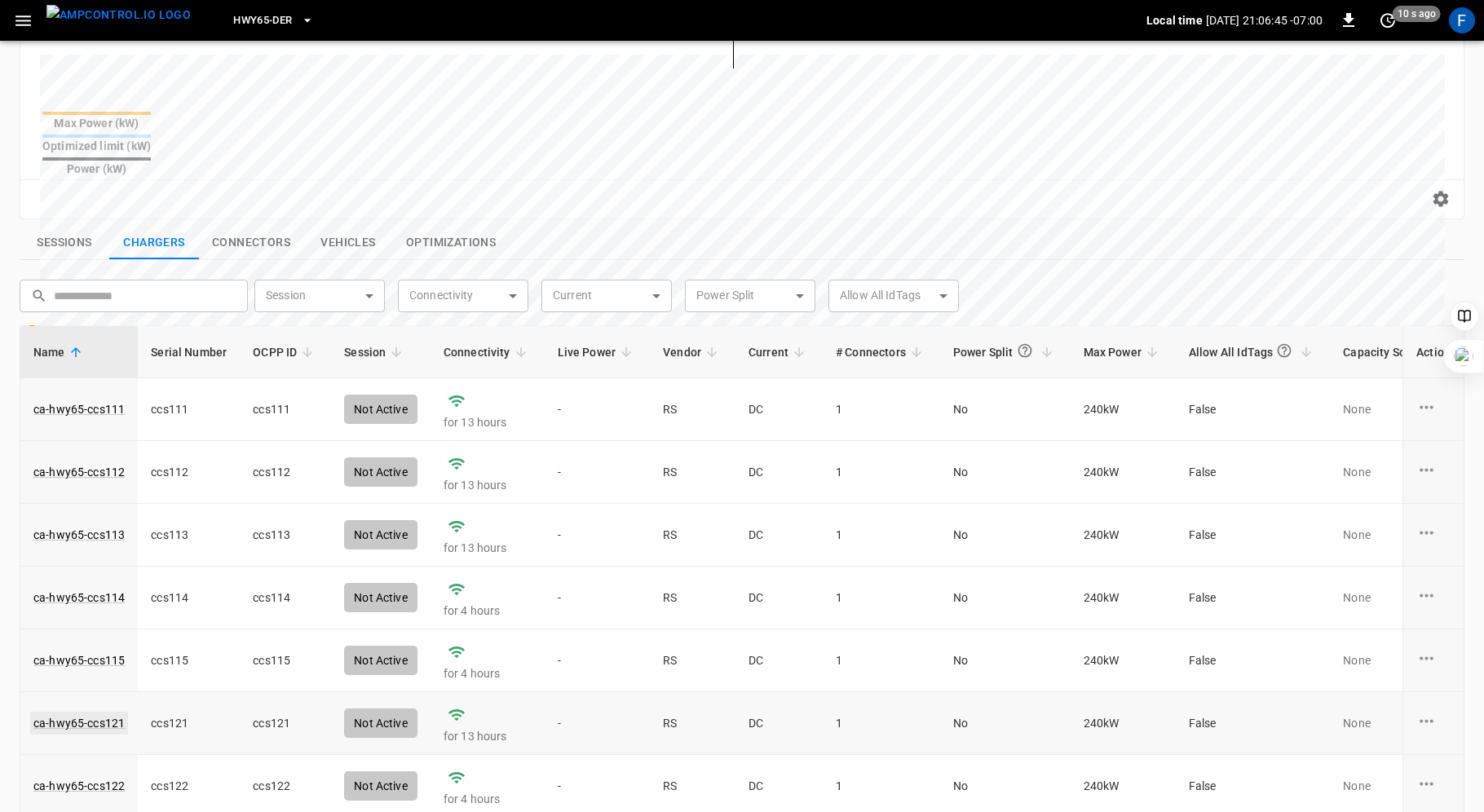
click at [94, 712] on link "ca-hwy65-ccs121" at bounding box center [79, 723] width 97 height 23
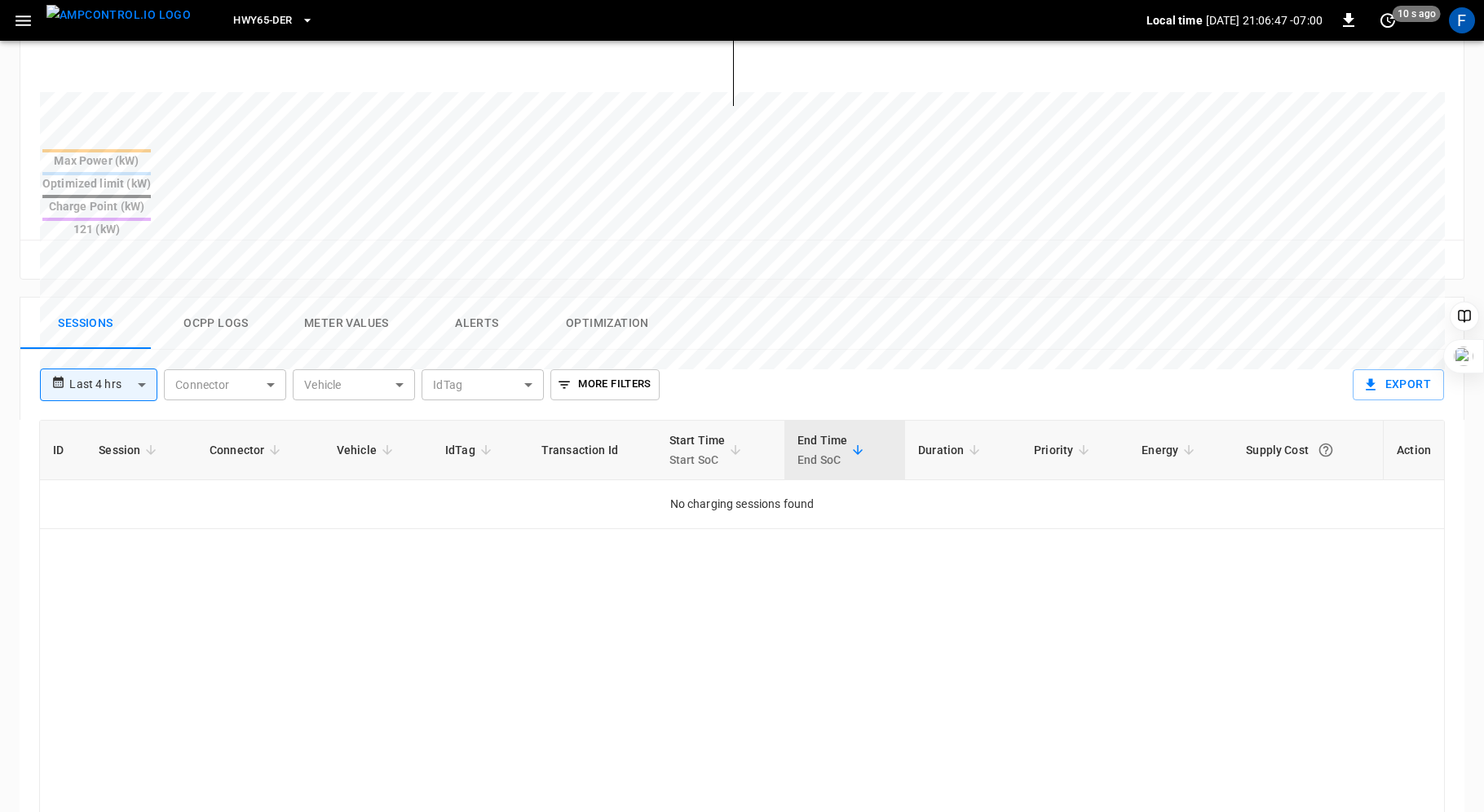
scroll to position [761, 0]
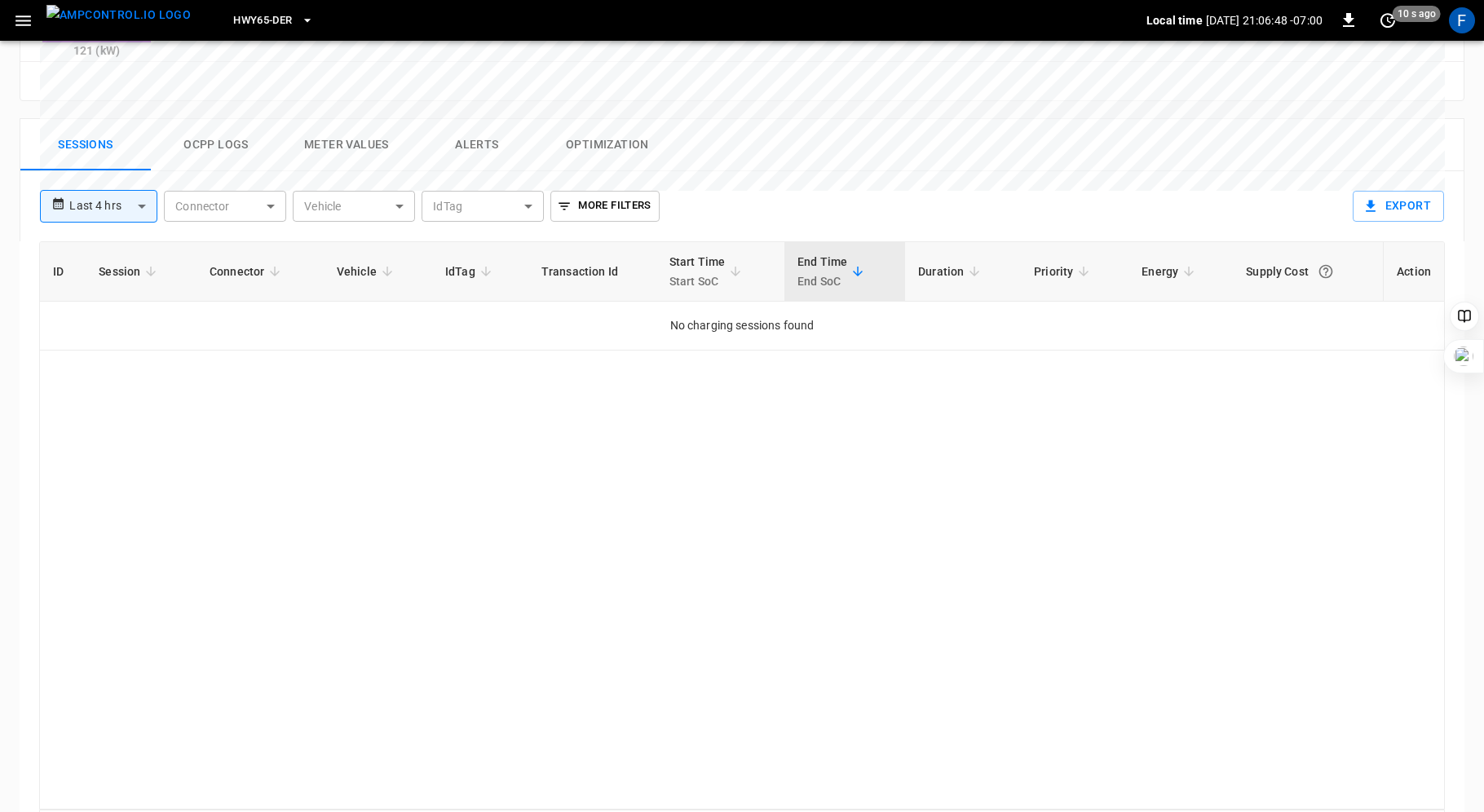
click at [132, 140] on body "**********" at bounding box center [742, 56] width 1484 height 1634
click at [127, 201] on li "Last 24 hrs" at bounding box center [98, 209] width 117 height 26
type input "**********"
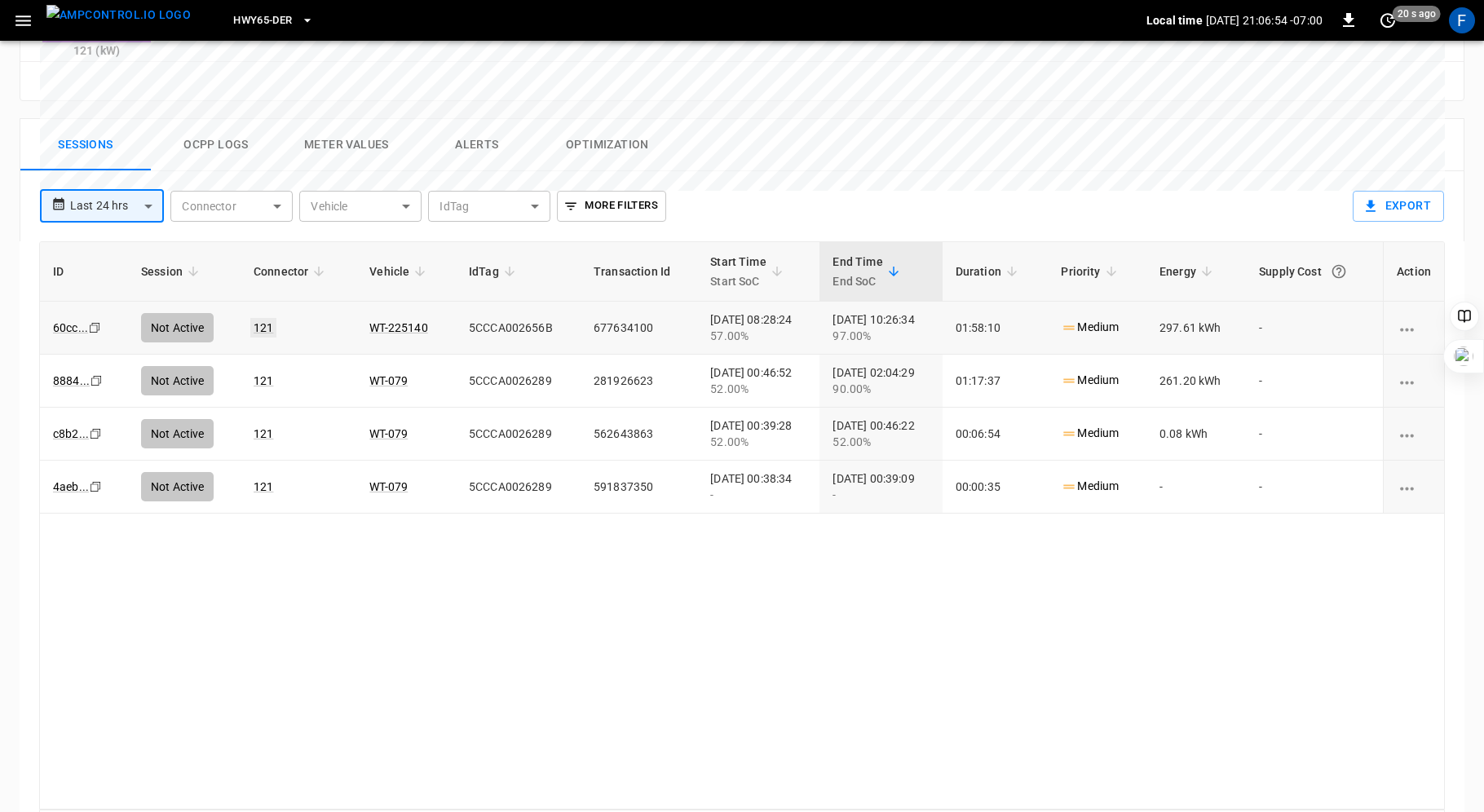
click at [257, 318] on link "121" at bounding box center [263, 327] width 26 height 20
click at [63, 318] on link "60cc ..." at bounding box center [70, 327] width 42 height 20
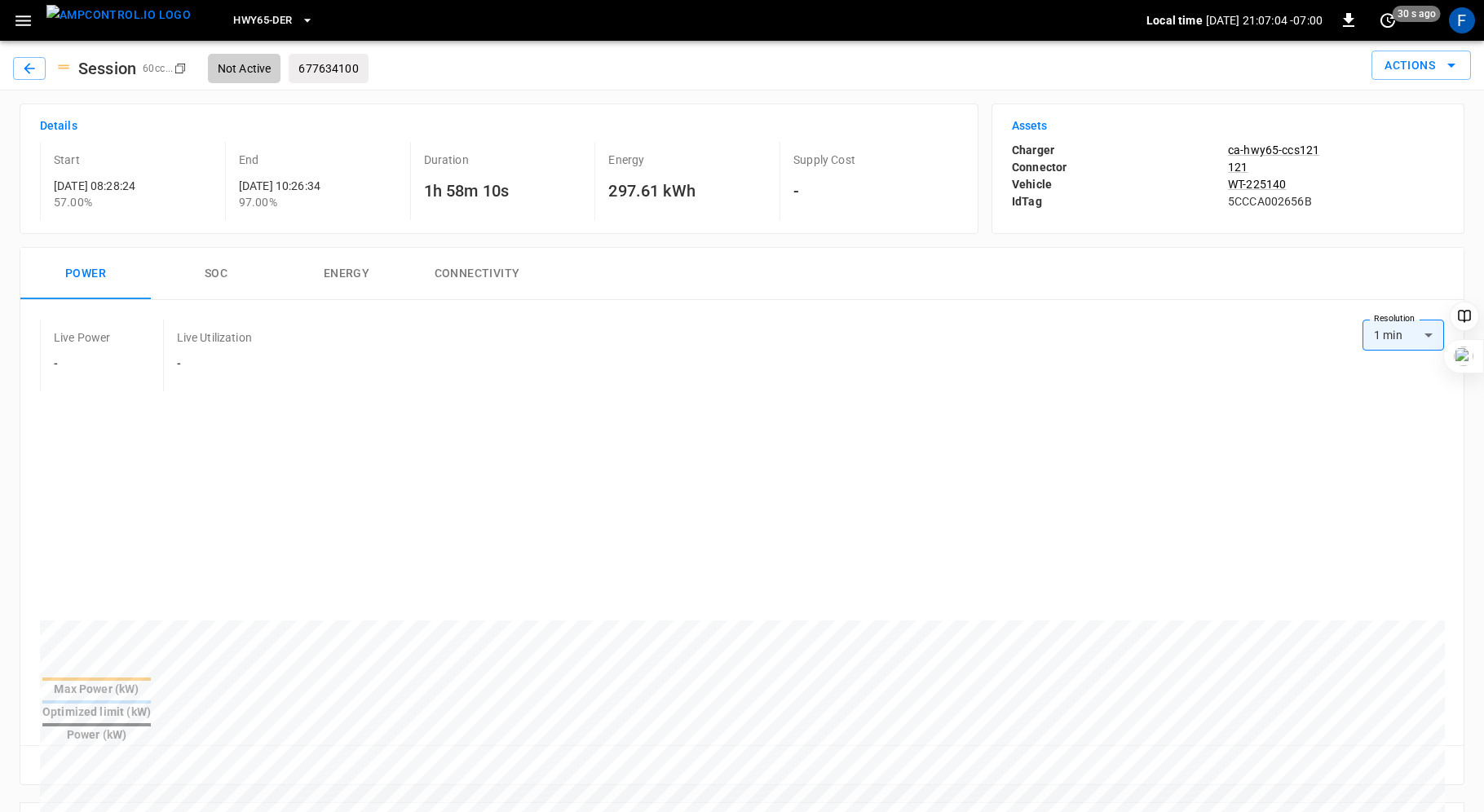
click at [209, 266] on button "SOC" at bounding box center [215, 274] width 131 height 52
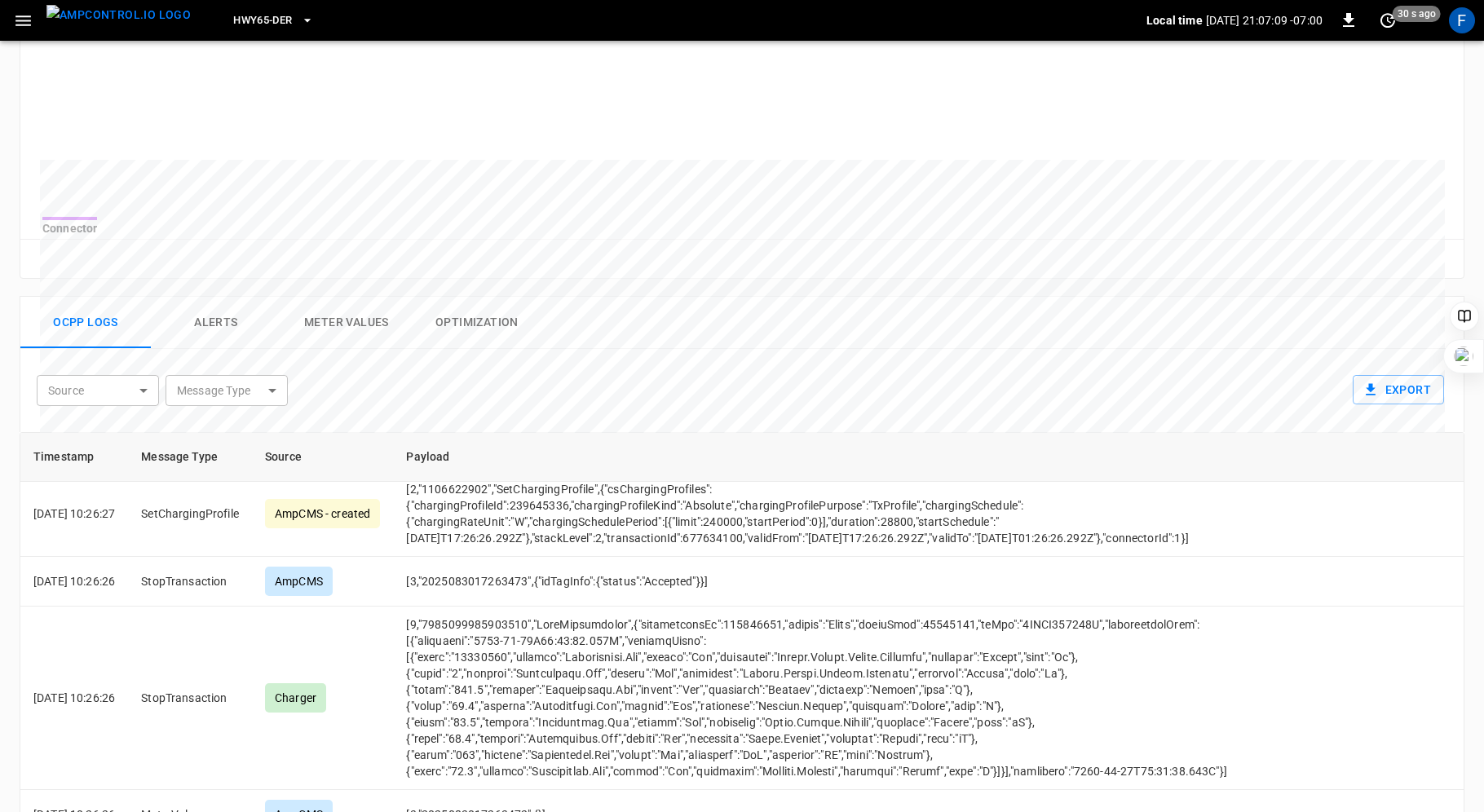
scroll to position [91, 0]
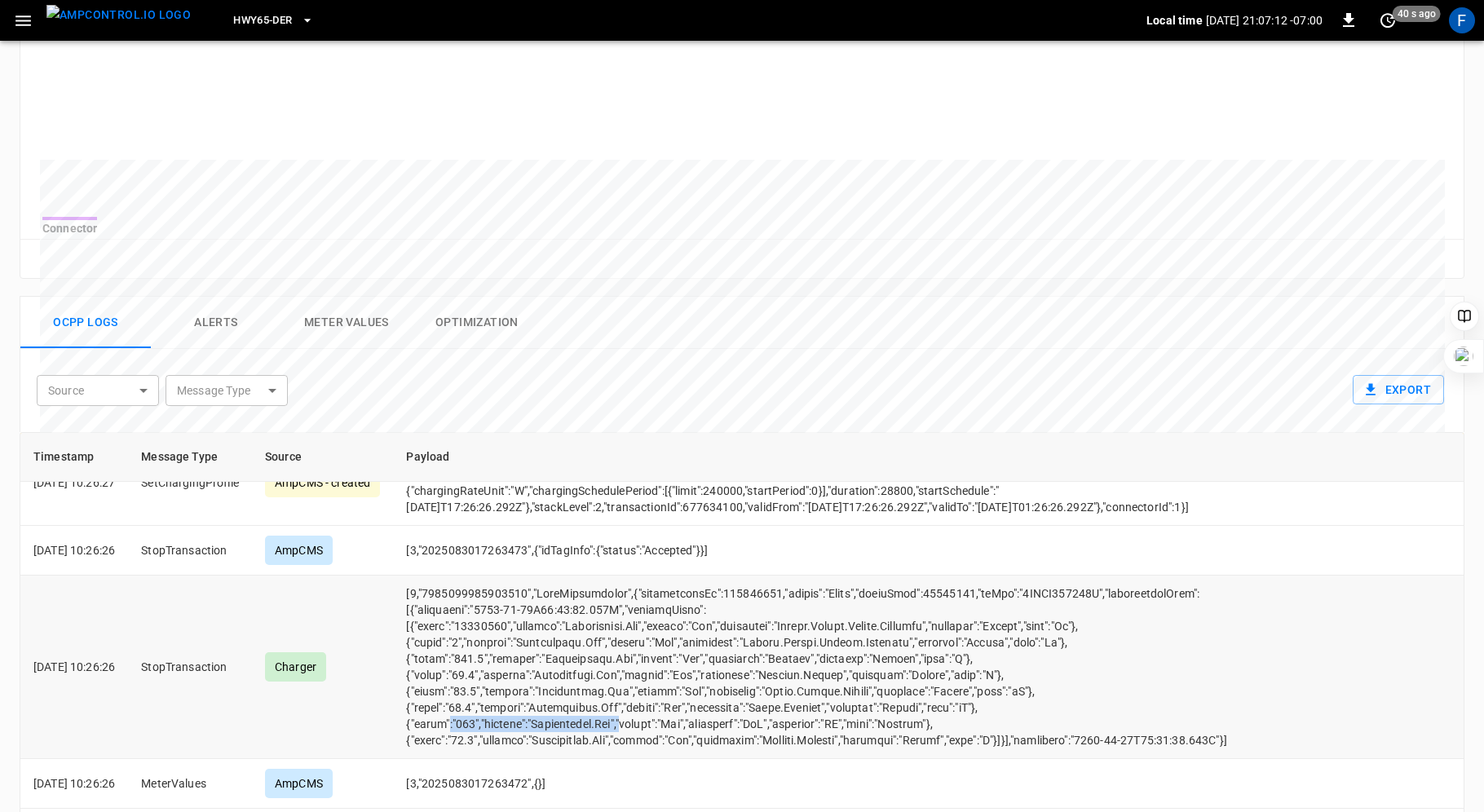
drag, startPoint x: 471, startPoint y: 735, endPoint x: 647, endPoint y: 732, distance: 176.0
click at [647, 732] on td "opcc-messages-table" at bounding box center [818, 668] width 851 height 184
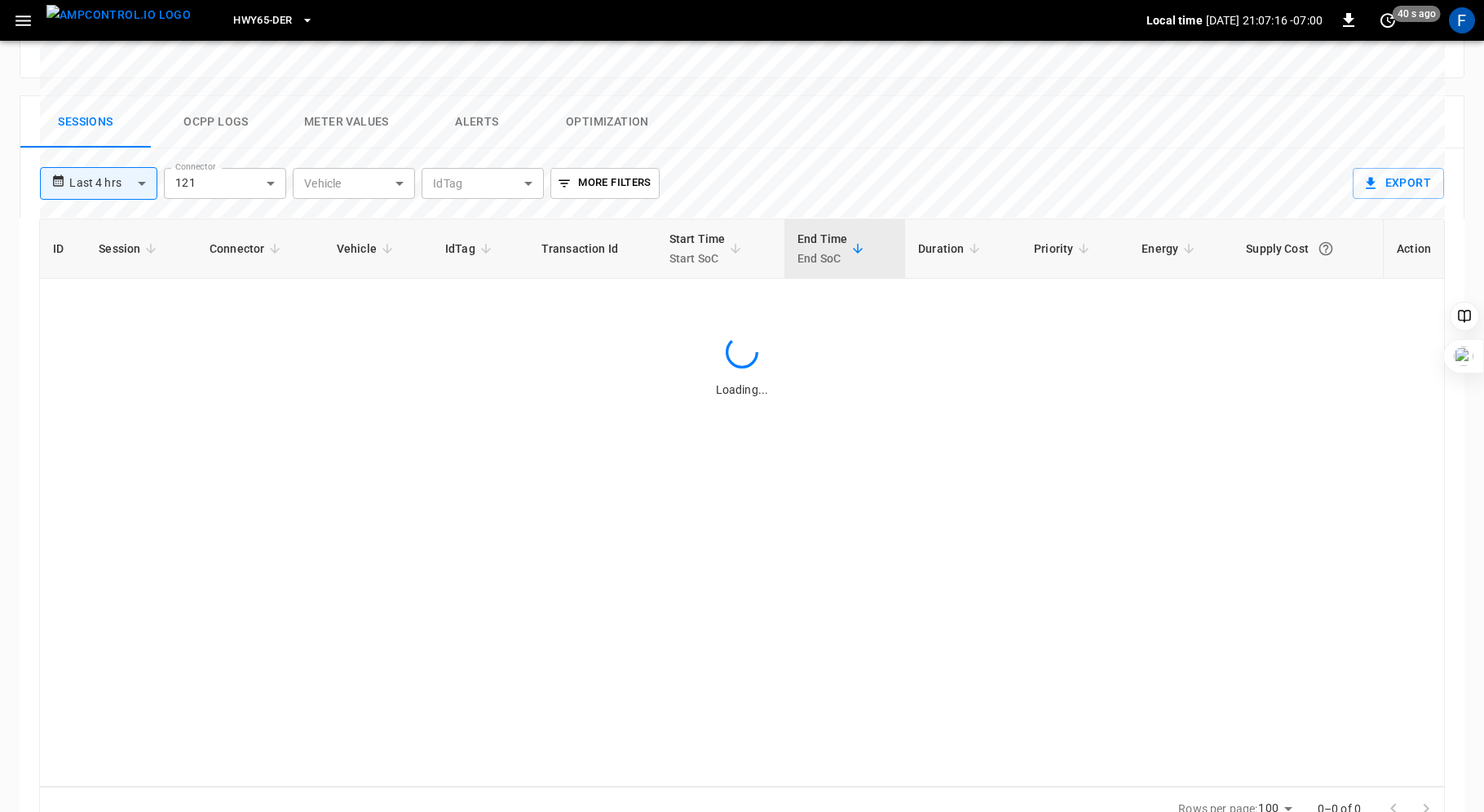
type input "**********"
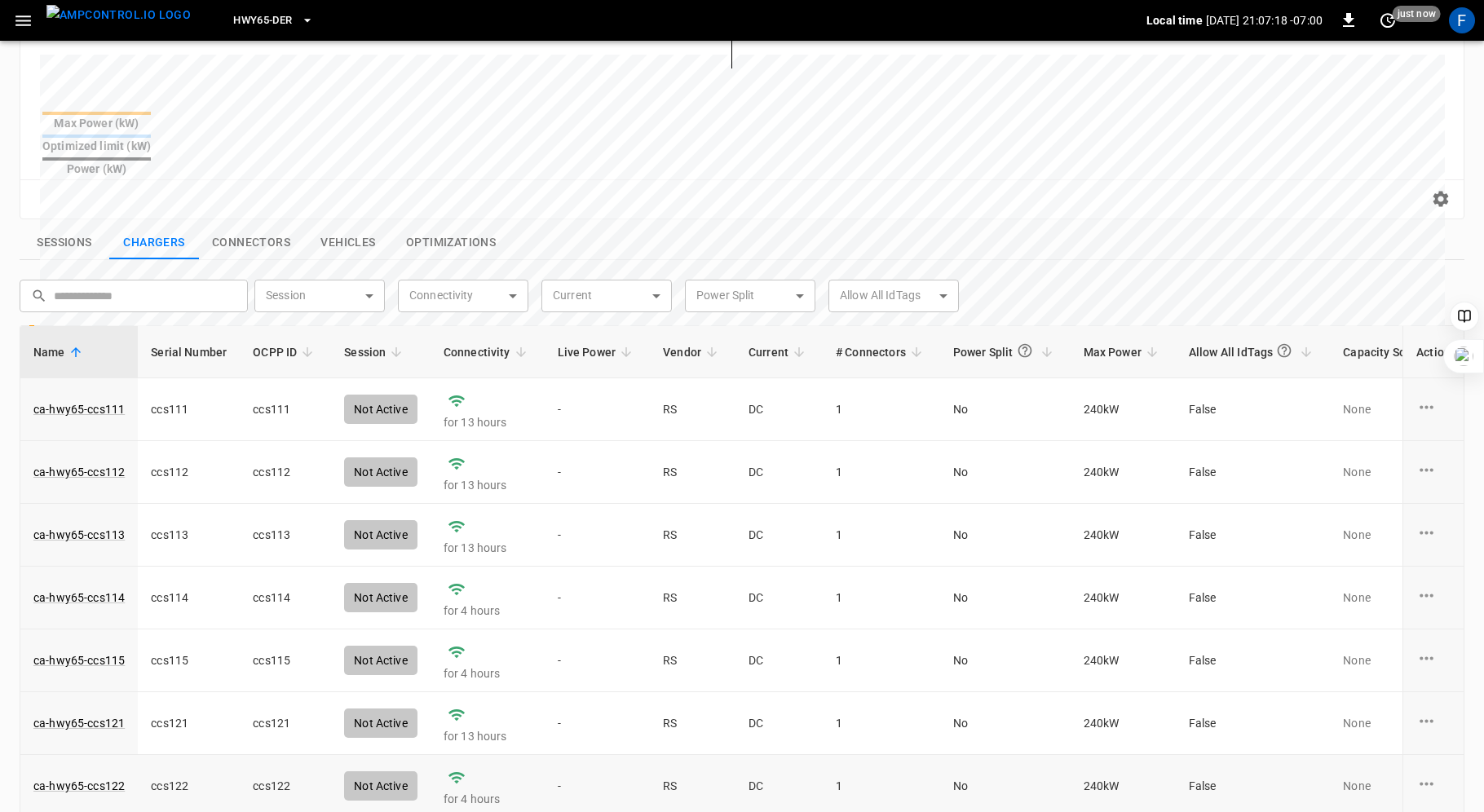
scroll to position [109, 0]
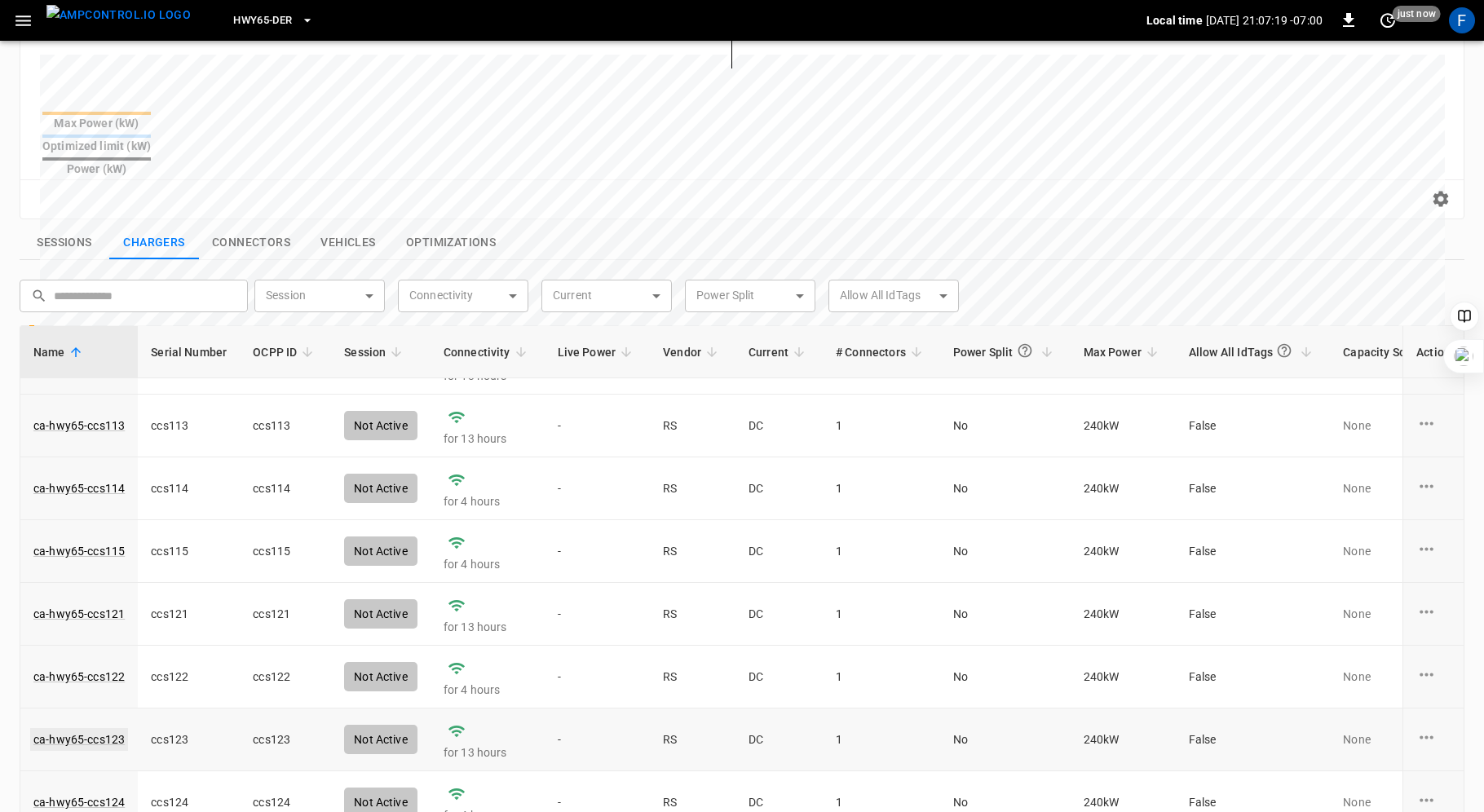
click at [94, 728] on link "ca-hwy65-ccs123" at bounding box center [79, 739] width 97 height 23
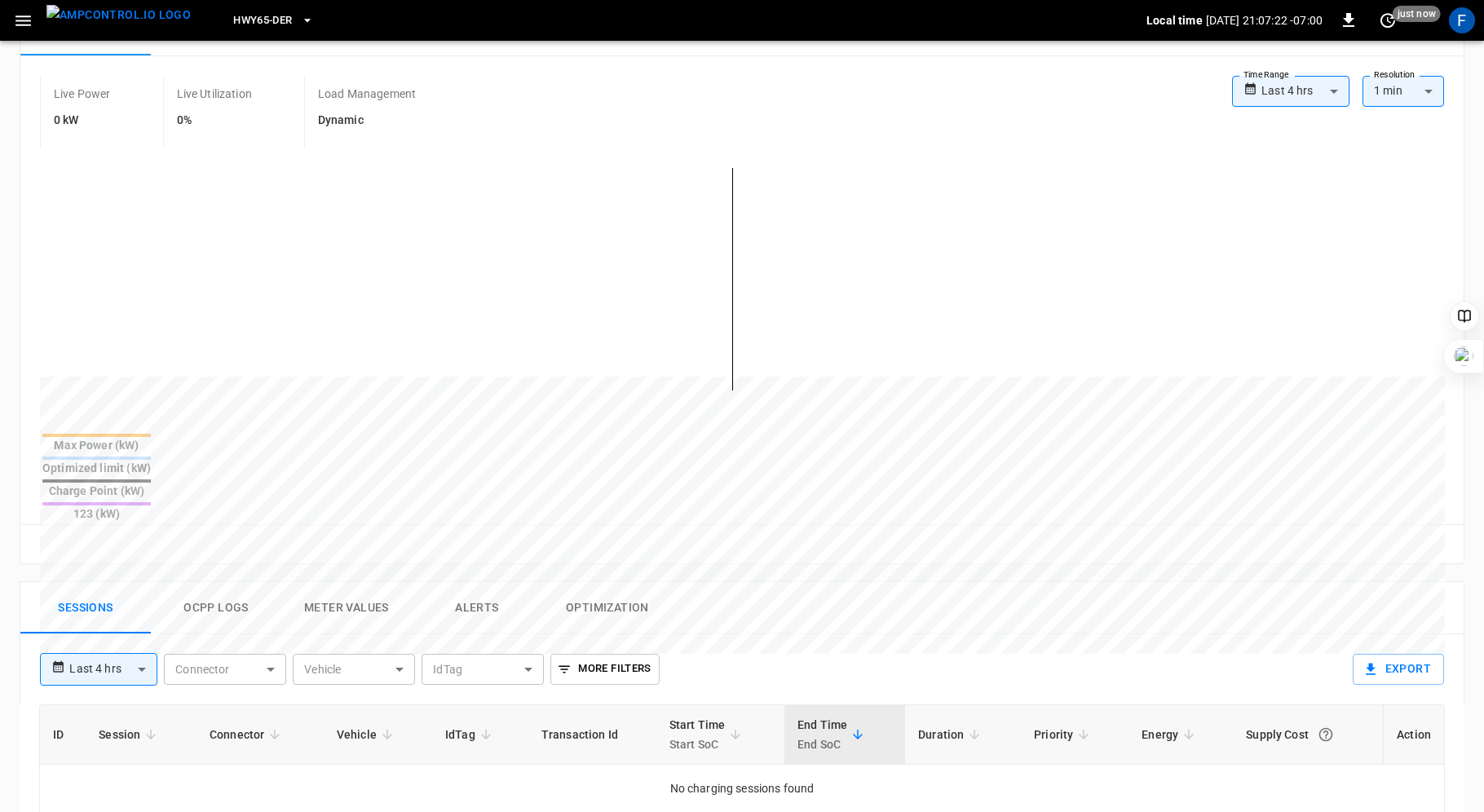
scroll to position [363, 0]
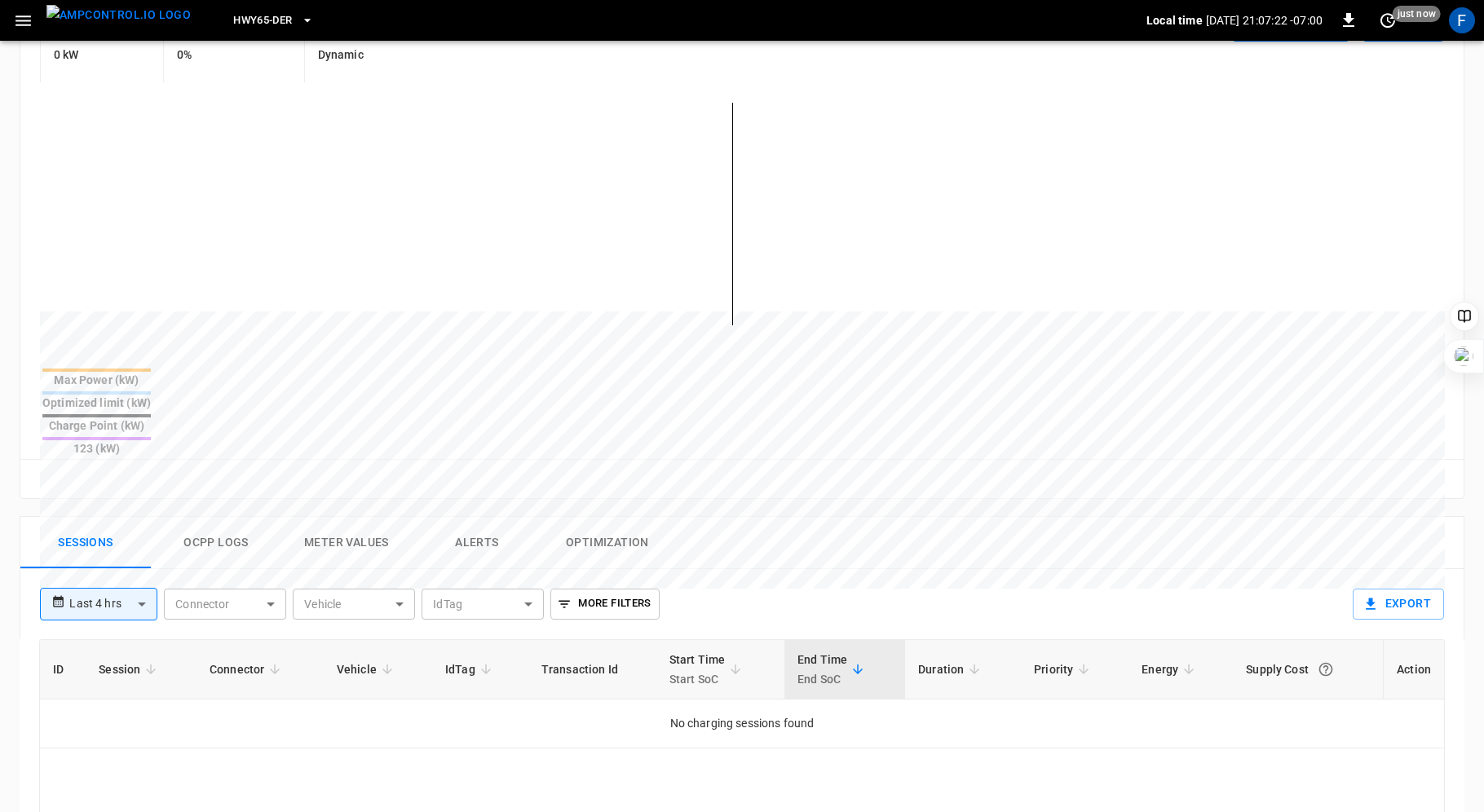
click at [140, 543] on body "**********" at bounding box center [742, 454] width 1484 height 1634
click at [115, 607] on li "Last 24 hrs" at bounding box center [98, 607] width 117 height 26
type input "**********"
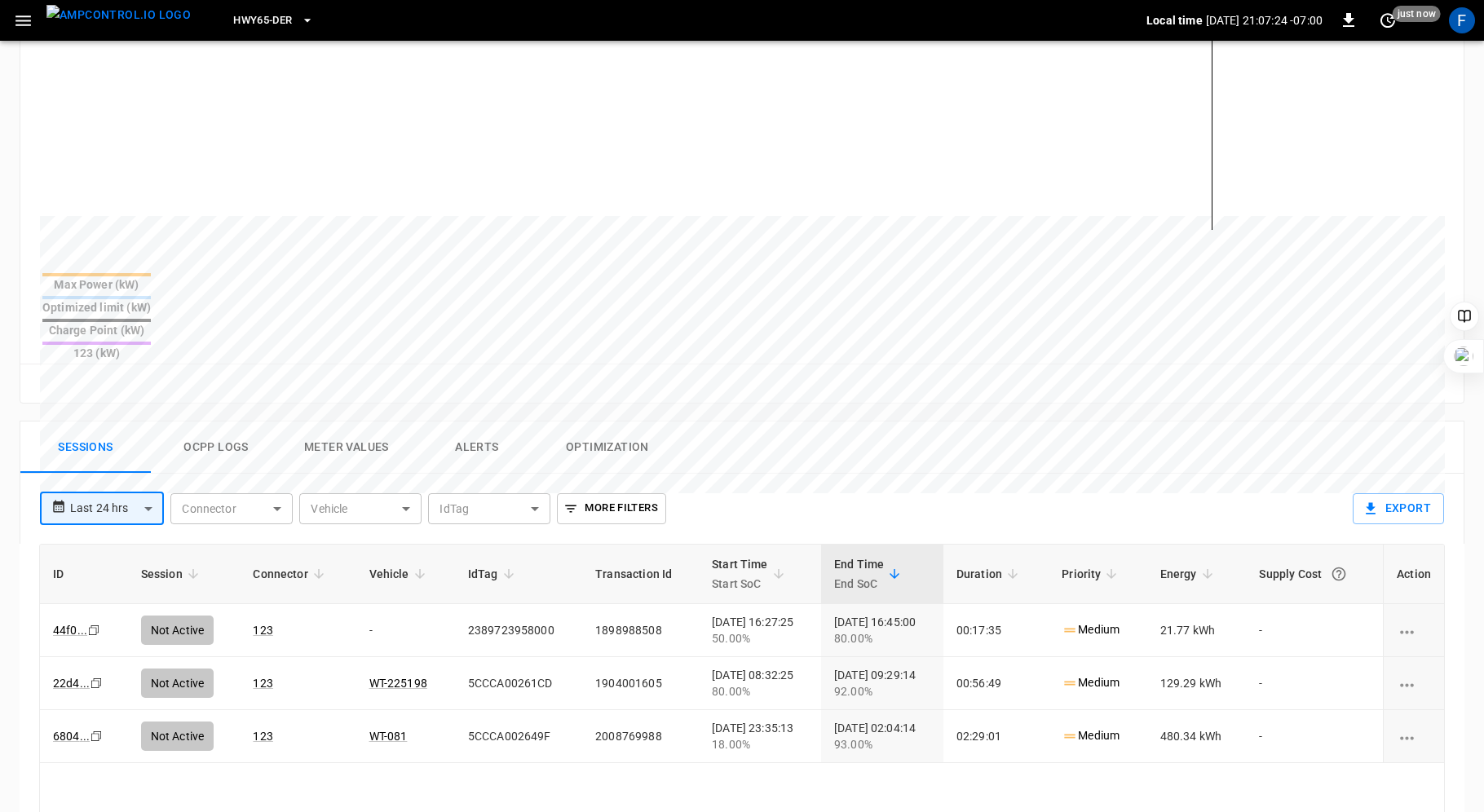
scroll to position [464, 0]
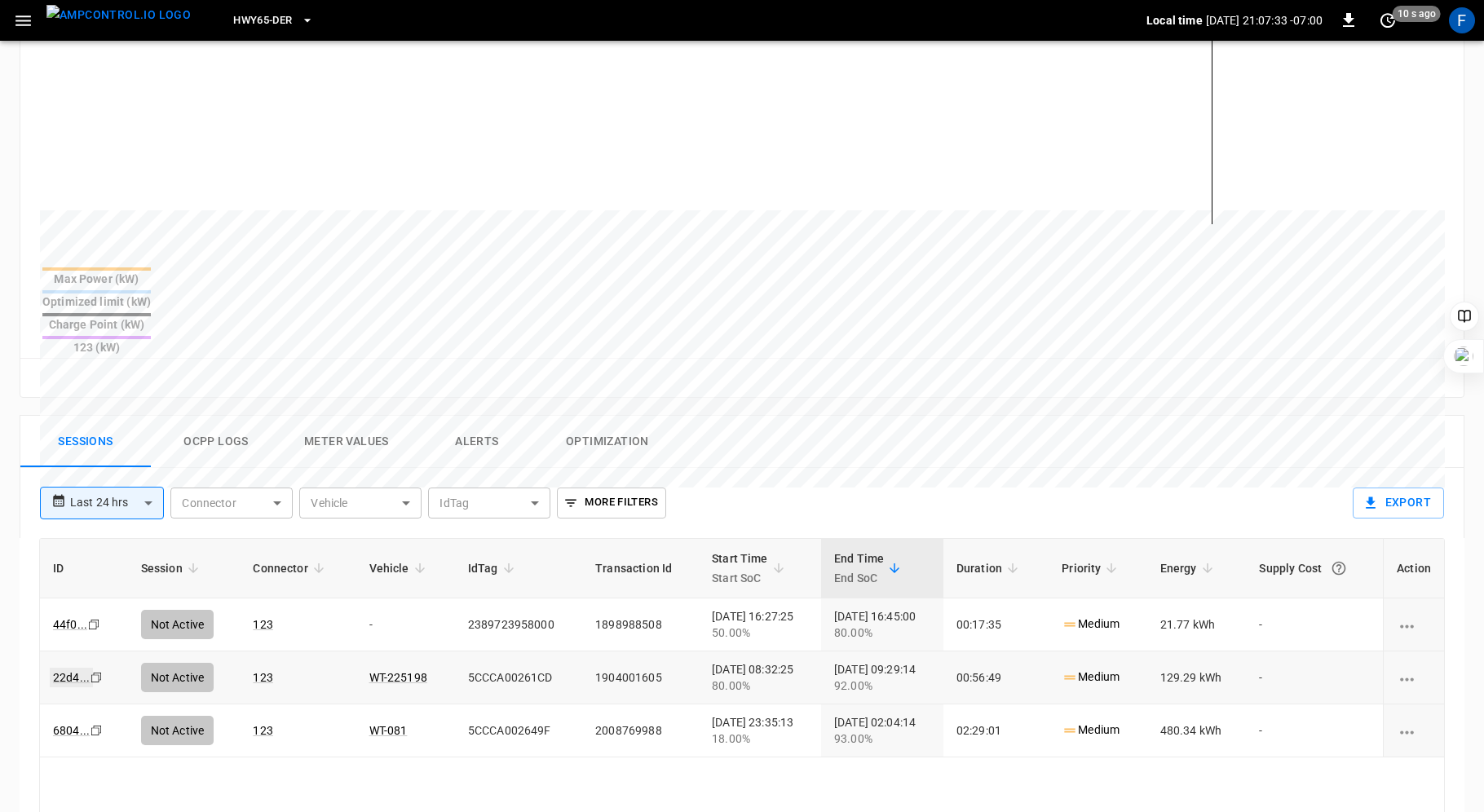
click at [56, 668] on link "22d4 ..." at bounding box center [71, 677] width 44 height 20
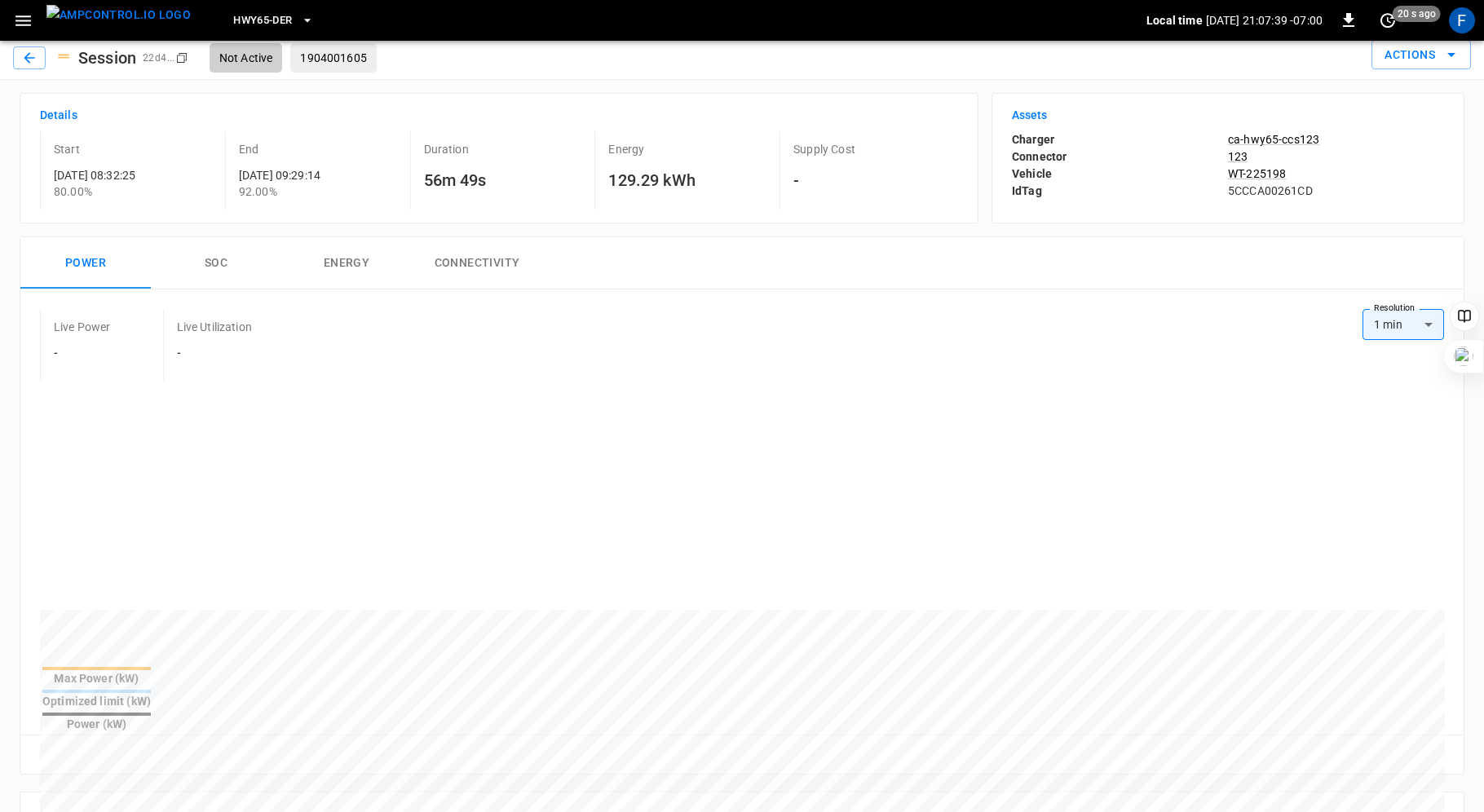
scroll to position [17, 0]
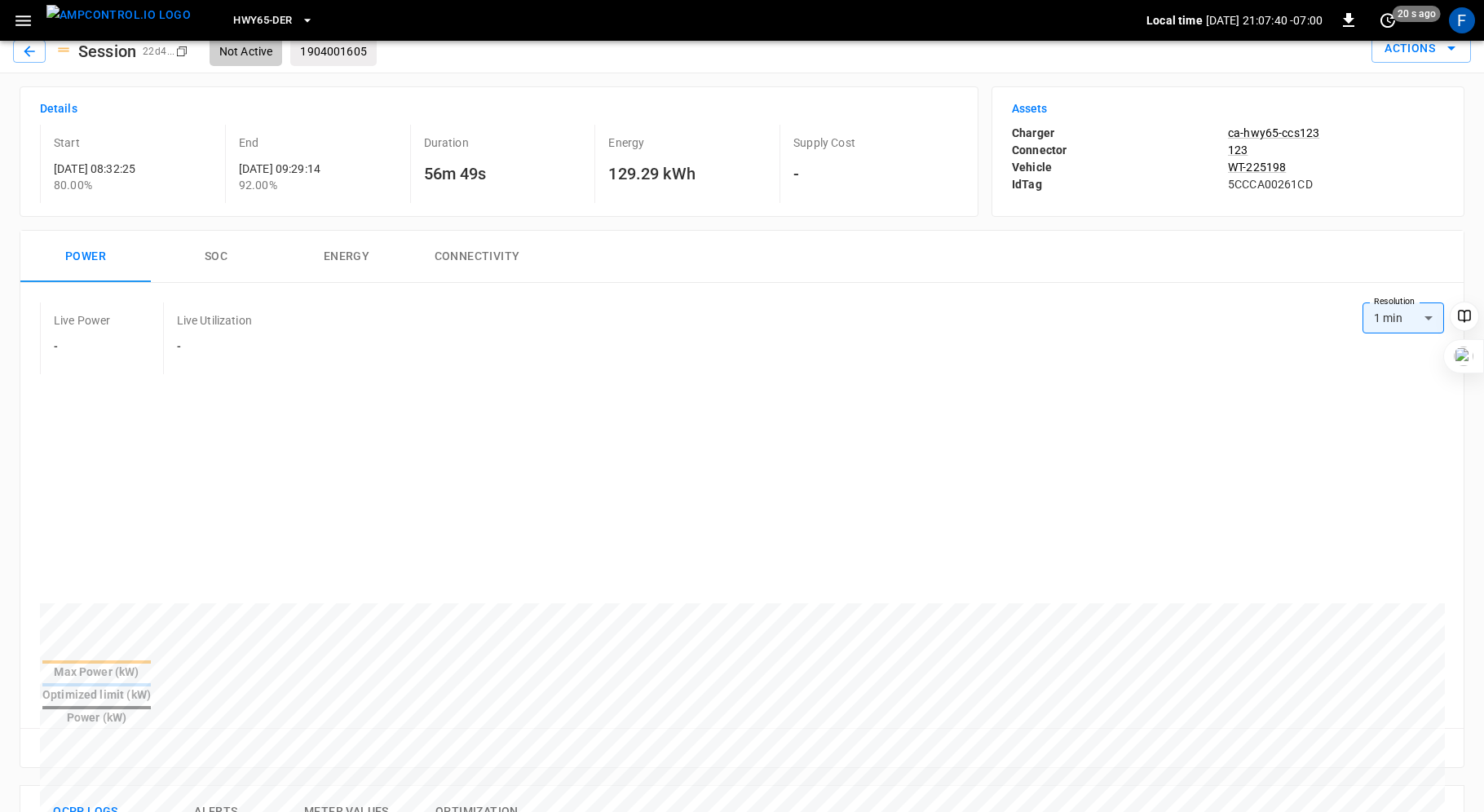
click at [219, 243] on button "SOC" at bounding box center [215, 256] width 131 height 52
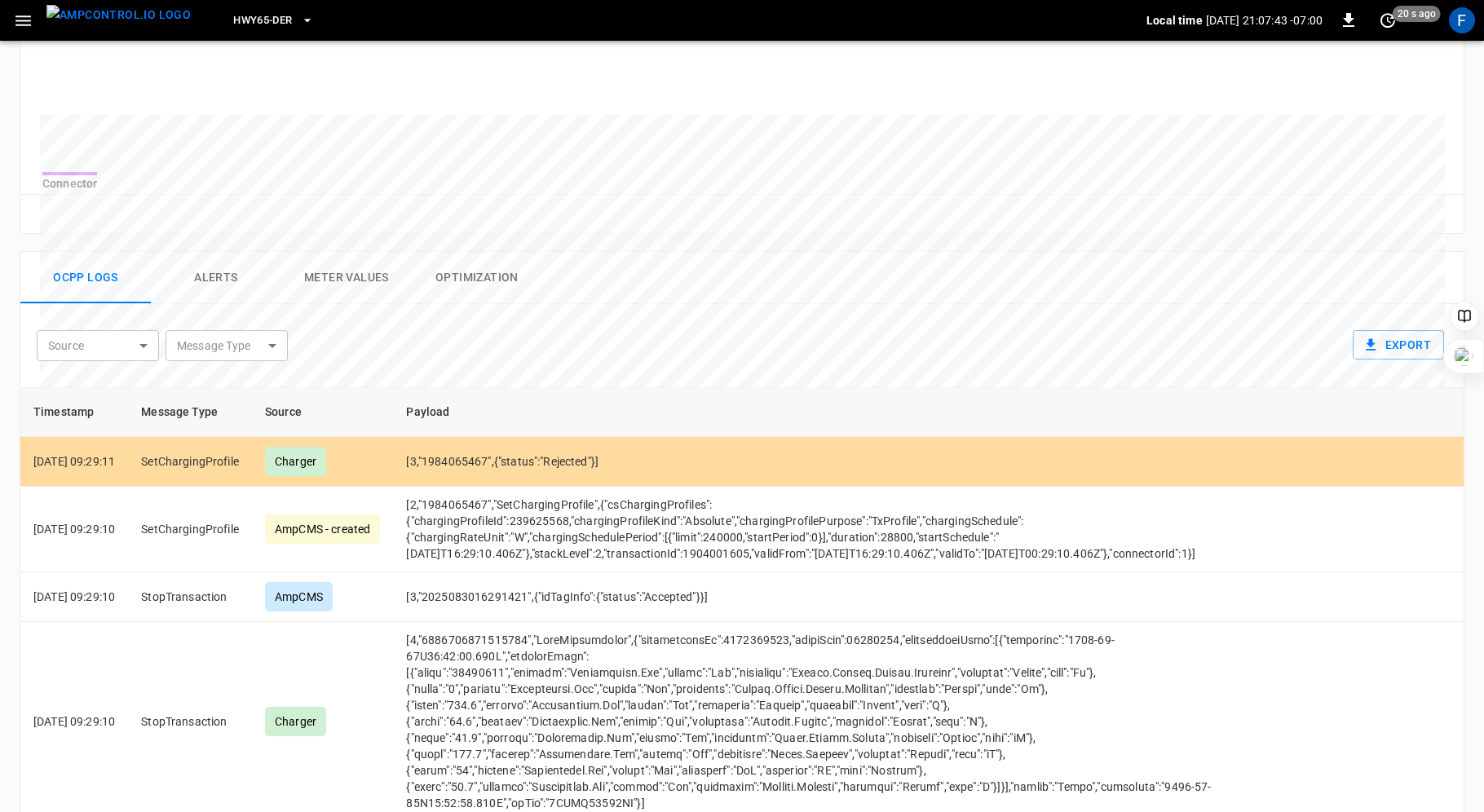
scroll to position [584, 0]
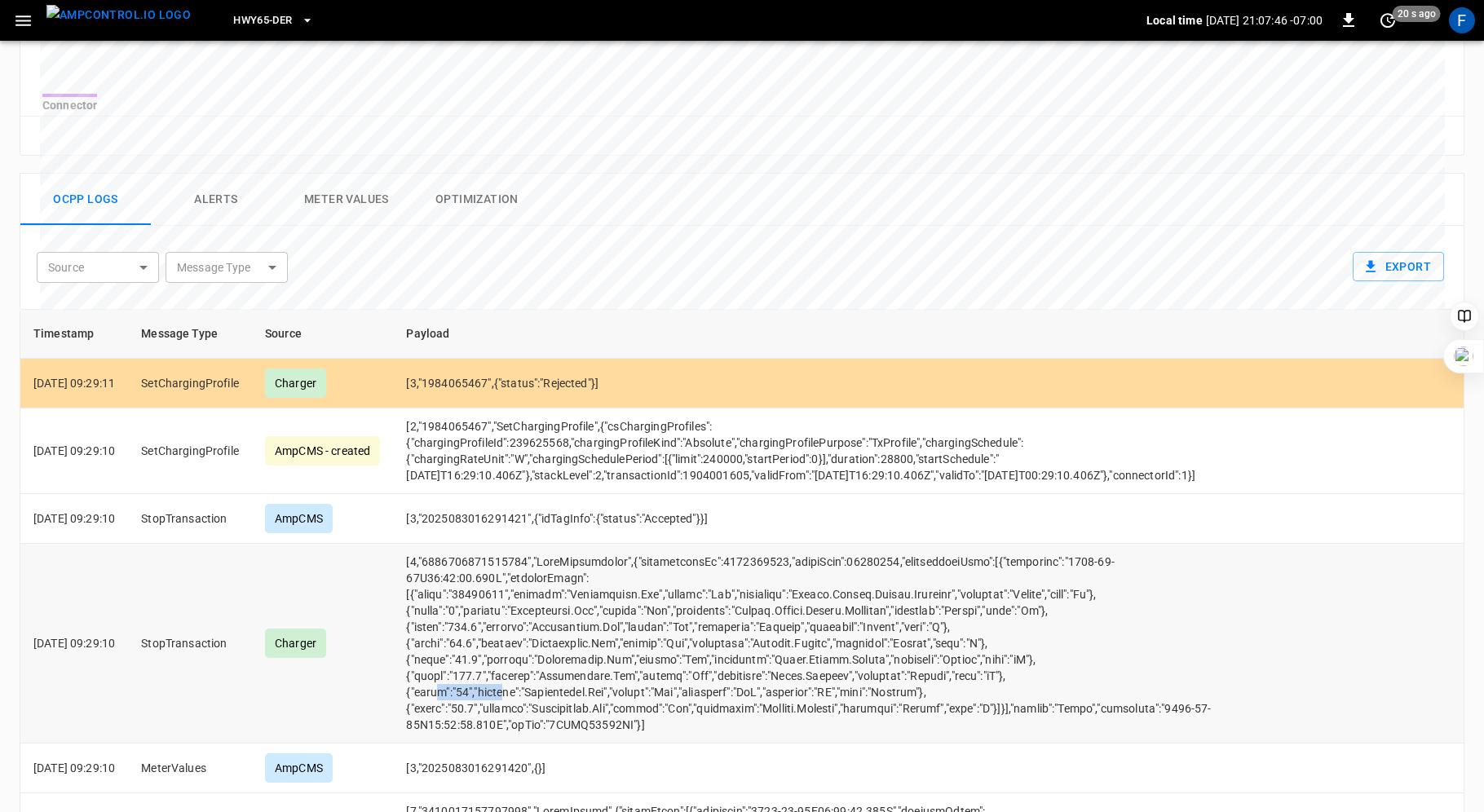
drag, startPoint x: 464, startPoint y: 704, endPoint x: 531, endPoint y: 704, distance: 67.0
click at [531, 704] on td "opcc-messages-table" at bounding box center [825, 644] width 863 height 200
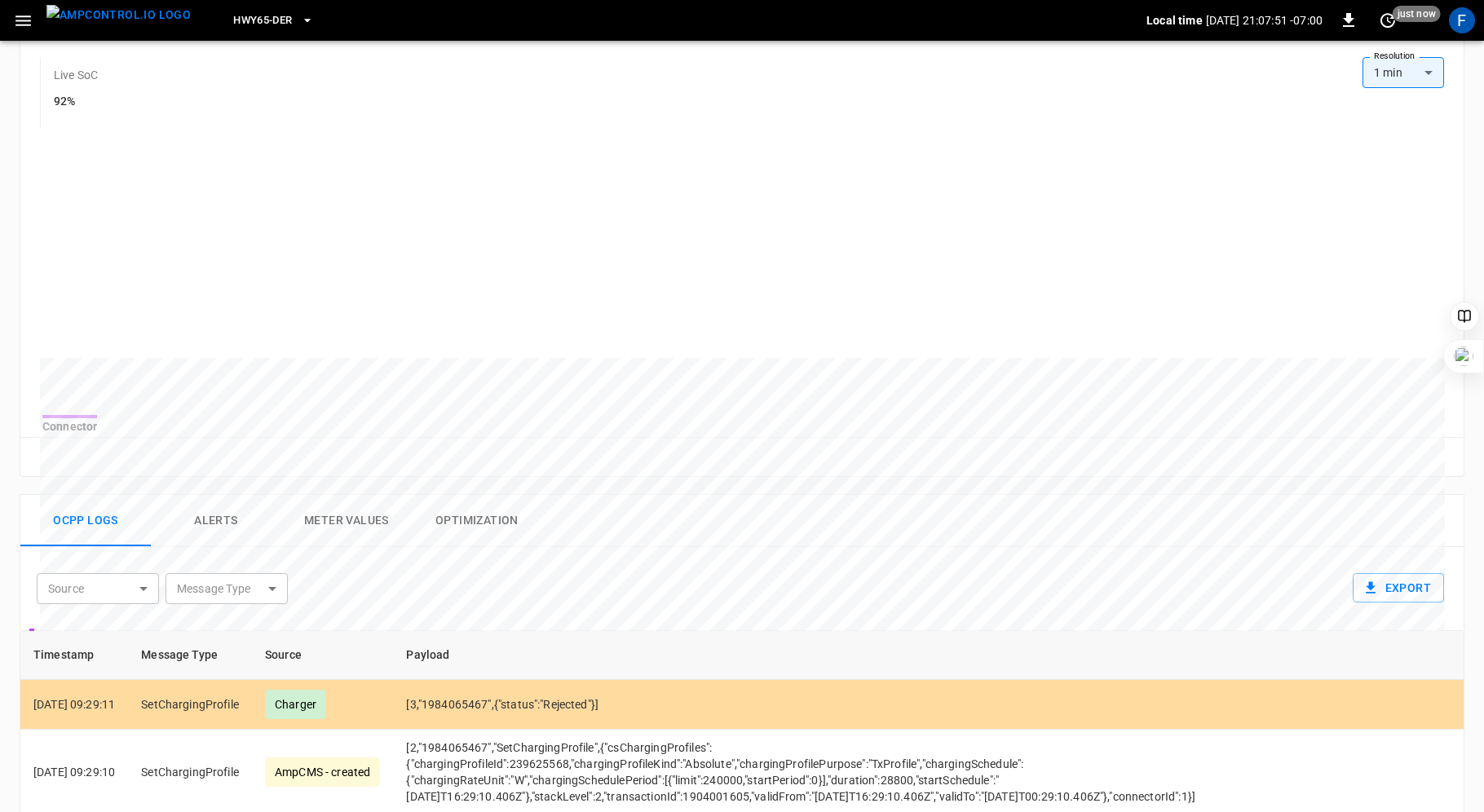
scroll to position [0, 0]
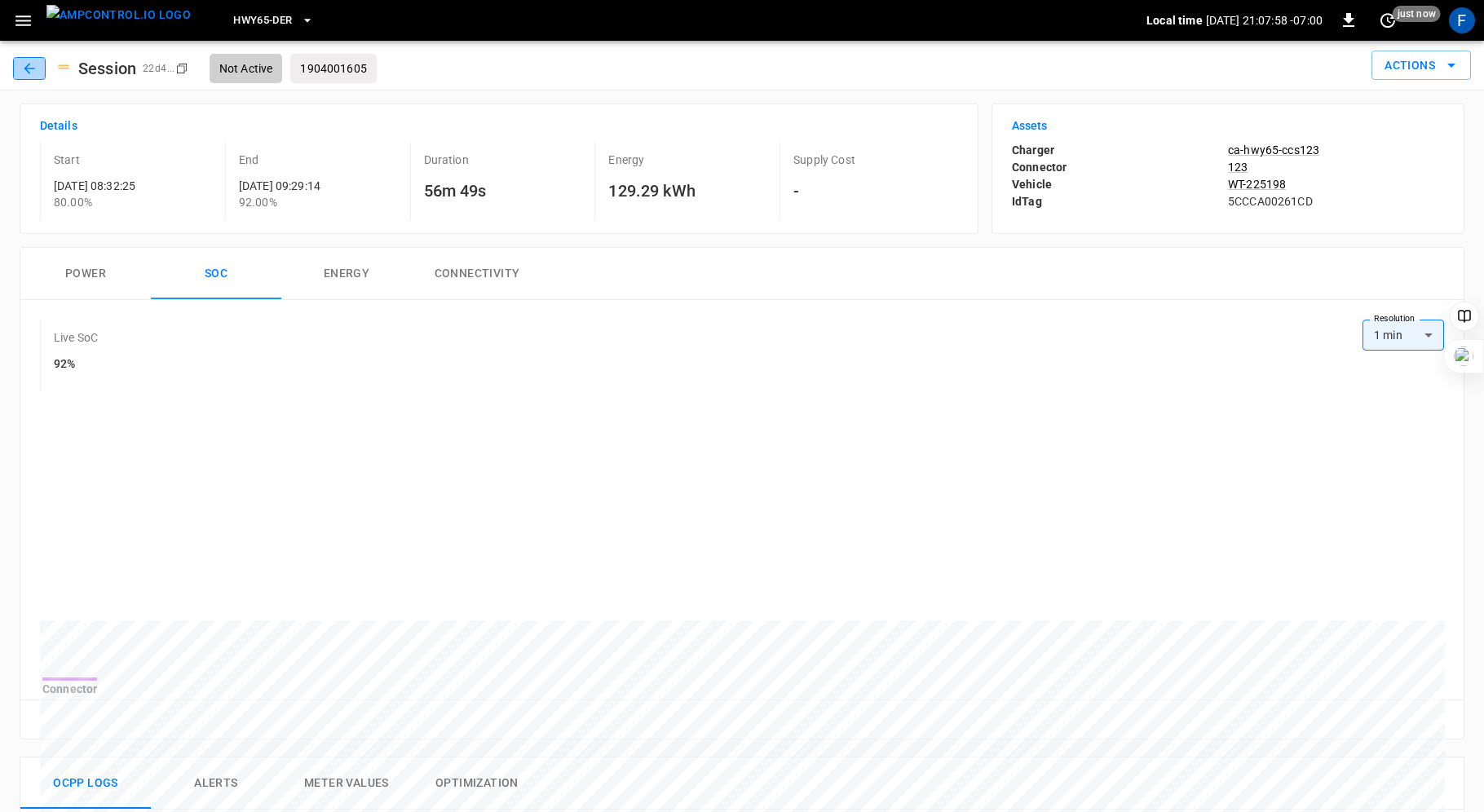
click at [25, 73] on icon "button" at bounding box center [29, 68] width 16 height 16
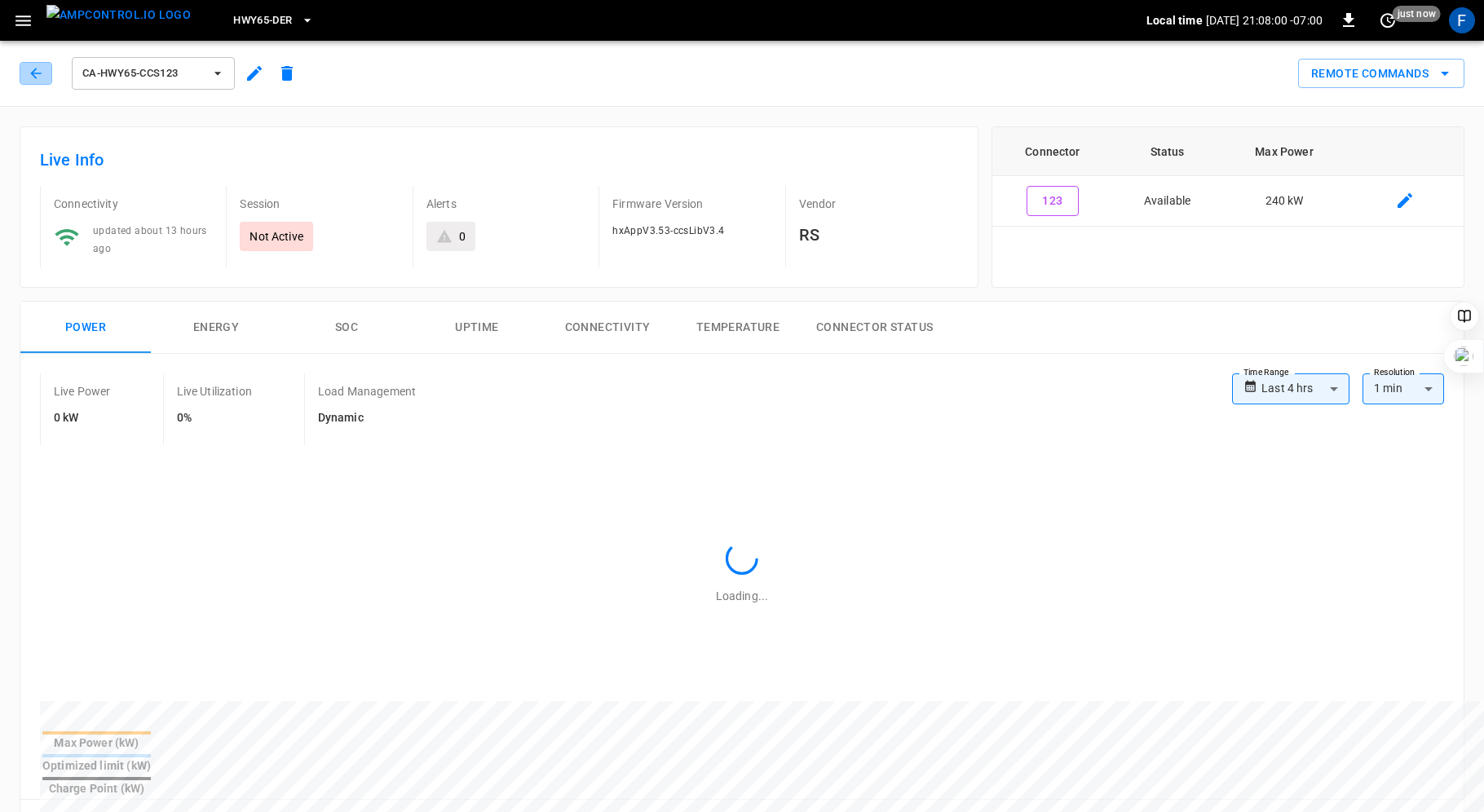
click at [25, 73] on button "button" at bounding box center [36, 74] width 32 height 23
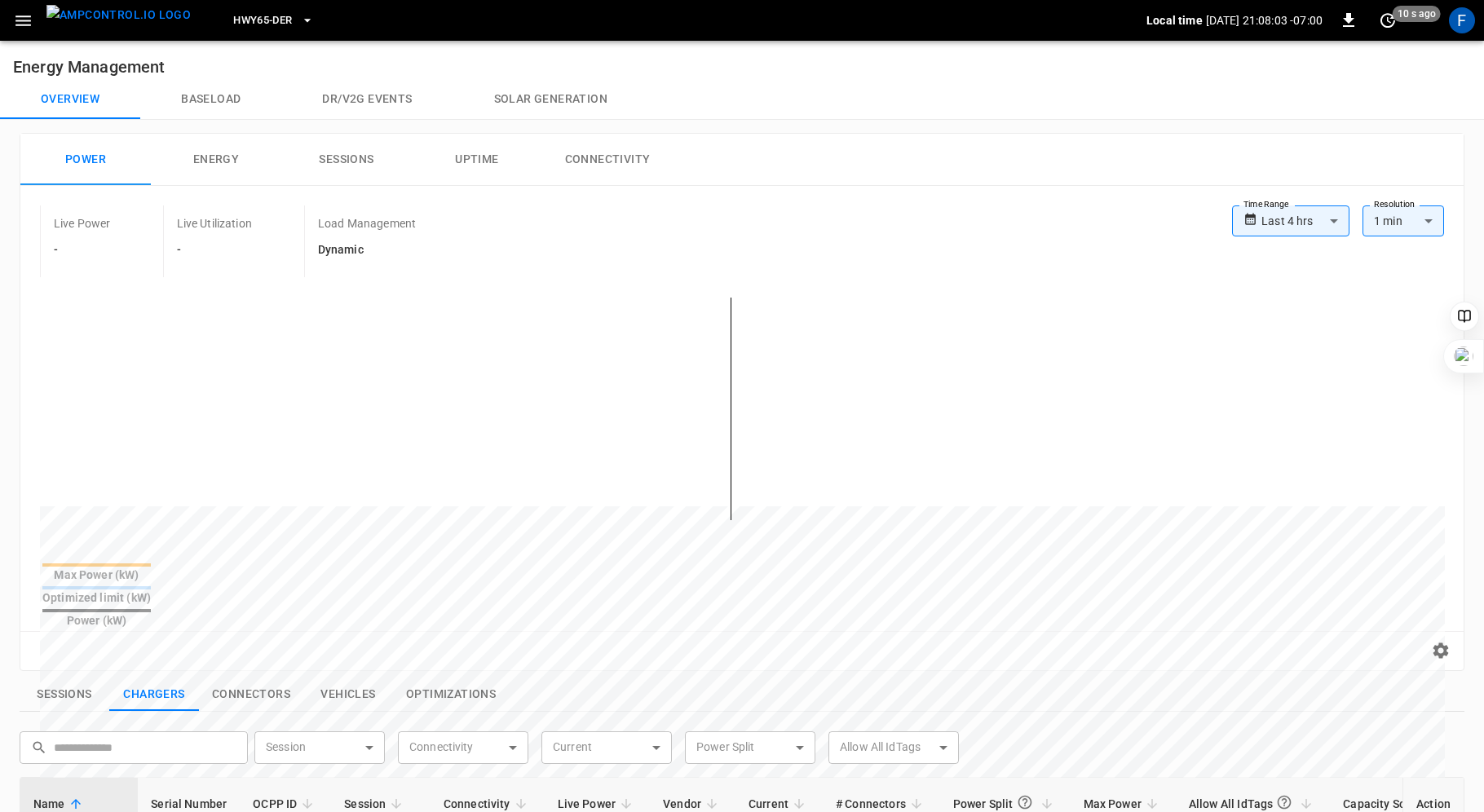
click at [219, 224] on p "Live Utilization" at bounding box center [215, 223] width 75 height 16
